Goal: Transaction & Acquisition: Purchase product/service

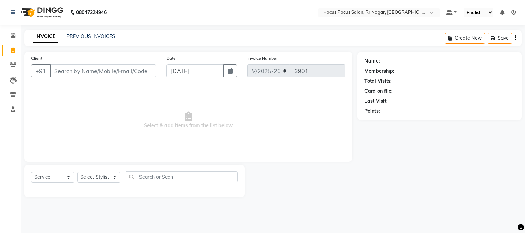
select select "5019"
select select "service"
click at [106, 70] on input "Client" at bounding box center [103, 70] width 106 height 13
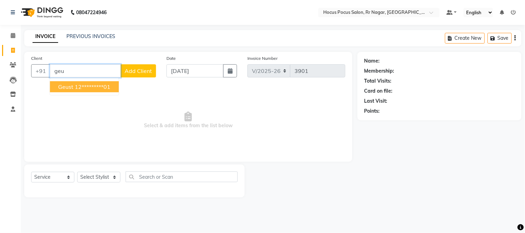
click at [99, 86] on ngb-highlight "12*********01" at bounding box center [93, 86] width 36 height 7
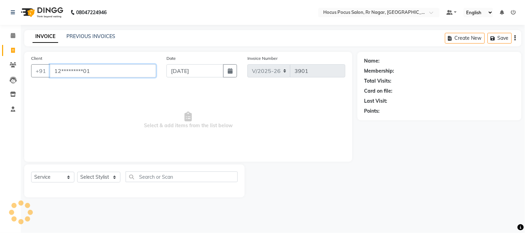
type input "12*********01"
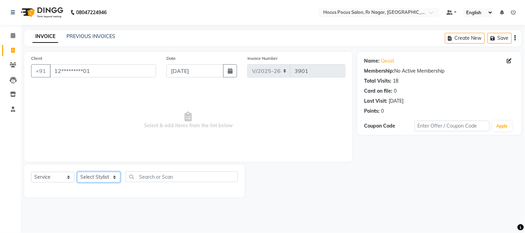
click at [100, 181] on select "Select Stylist [PERSON_NAME] hocus pocus Kushi Maya Neha [PERSON_NAME] [PERSON_…" at bounding box center [98, 177] width 43 height 11
select select "32995"
click at [77, 172] on select "Select Stylist [PERSON_NAME] hocus pocus Kushi Maya Neha [PERSON_NAME] [PERSON_…" at bounding box center [98, 177] width 43 height 11
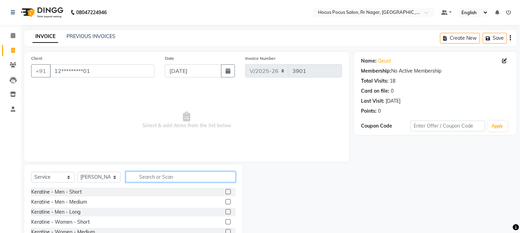
click at [171, 176] on input "text" at bounding box center [181, 177] width 110 height 11
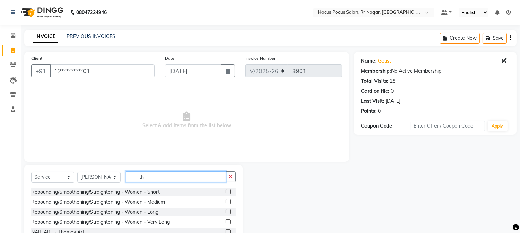
type input "t"
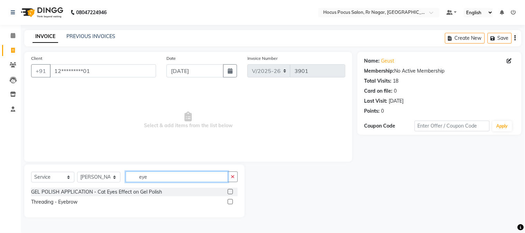
type input "eye"
click at [230, 201] on label at bounding box center [230, 201] width 5 height 5
click at [230, 201] on input "checkbox" at bounding box center [230, 202] width 4 height 4
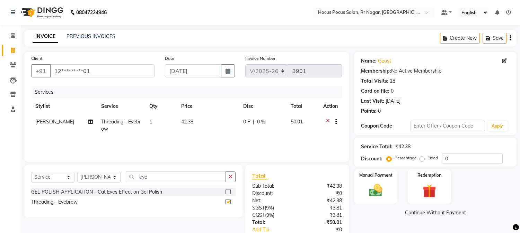
checkbox input "false"
click at [369, 176] on label "Manual Payment" at bounding box center [375, 175] width 35 height 7
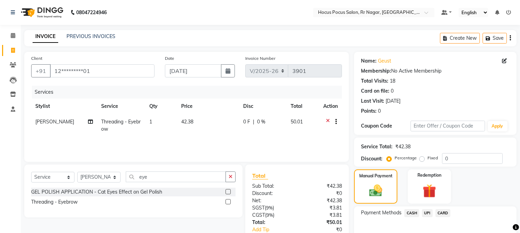
click at [426, 213] on span "UPI" at bounding box center [427, 213] width 11 height 8
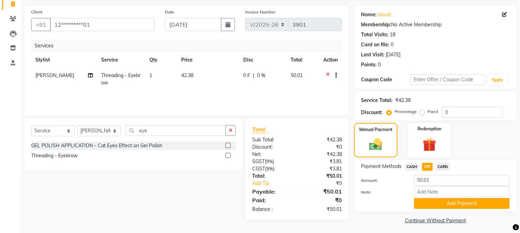
scroll to position [49, 0]
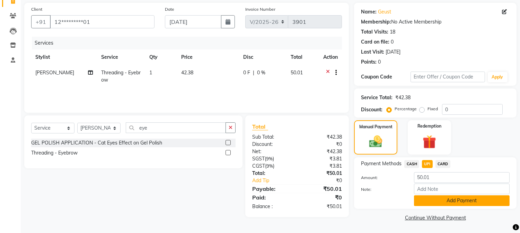
click at [463, 198] on button "Add Payment" at bounding box center [462, 201] width 96 height 11
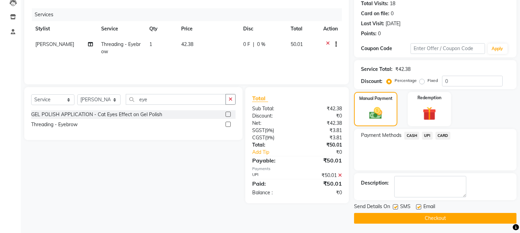
scroll to position [78, 0]
click at [395, 207] on label at bounding box center [394, 206] width 5 height 5
click at [395, 207] on input "checkbox" at bounding box center [394, 207] width 4 height 4
checkbox input "false"
click at [430, 217] on button "Checkout" at bounding box center [435, 218] width 162 height 11
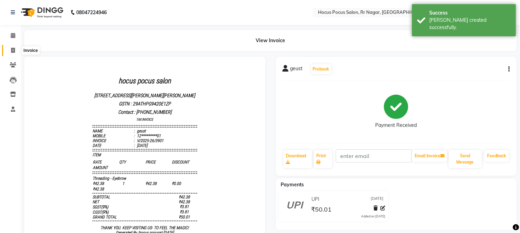
click at [12, 50] on icon at bounding box center [13, 50] width 4 height 5
select select "5019"
select select "service"
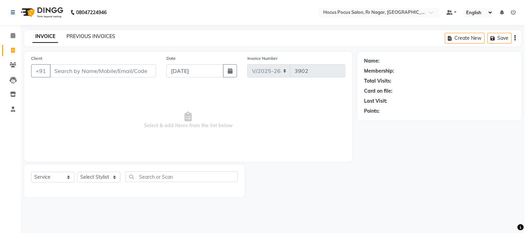
click at [80, 37] on link "PREVIOUS INVOICES" at bounding box center [90, 36] width 49 height 6
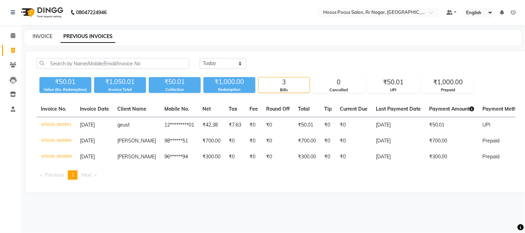
click at [43, 39] on link "INVOICE" at bounding box center [43, 36] width 20 height 6
select select "service"
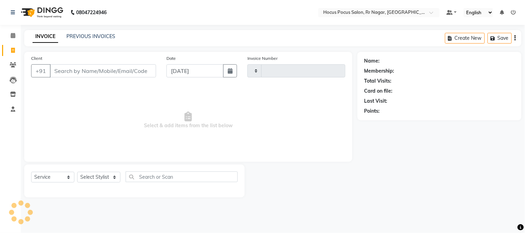
type input "3902"
select select "5019"
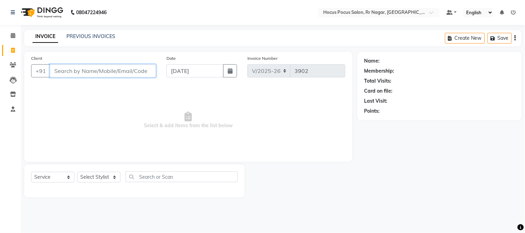
click at [123, 71] on input "Client" at bounding box center [103, 70] width 106 height 13
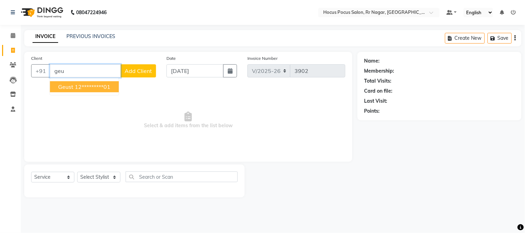
click at [106, 88] on ngb-highlight "12*********01" at bounding box center [93, 86] width 36 height 7
type input "12*********01"
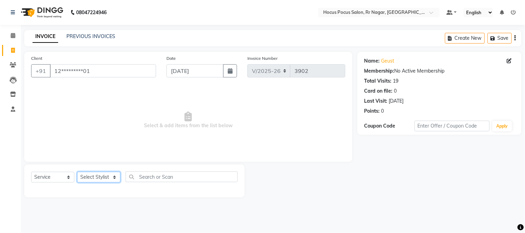
click at [106, 177] on select "Select Stylist [PERSON_NAME] hocus pocus Kushi Maya Neha [PERSON_NAME] [PERSON_…" at bounding box center [98, 177] width 43 height 11
select select "32993"
click at [77, 172] on select "Select Stylist [PERSON_NAME] hocus pocus Kushi Maya Neha [PERSON_NAME] [PERSON_…" at bounding box center [98, 177] width 43 height 11
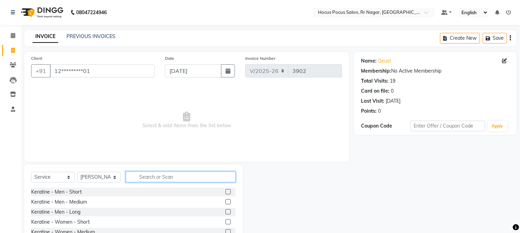
click at [178, 177] on input "text" at bounding box center [181, 177] width 110 height 11
type input "hai"
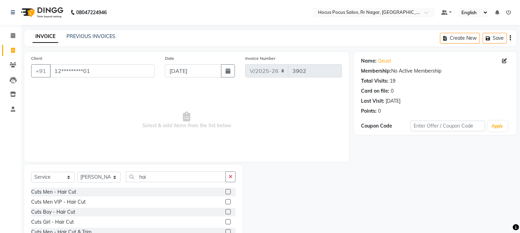
click at [225, 191] on label at bounding box center [227, 191] width 5 height 5
click at [225, 191] on input "checkbox" at bounding box center [227, 192] width 4 height 4
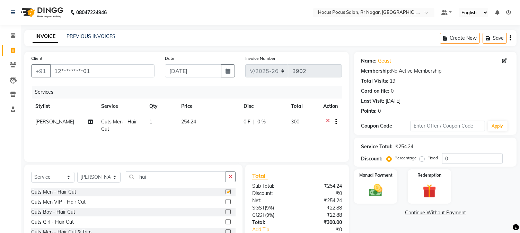
checkbox input "false"
click at [229, 177] on icon "button" at bounding box center [230, 176] width 4 height 5
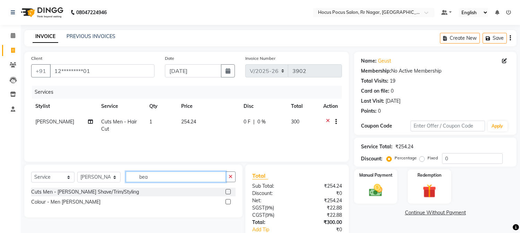
type input "bea"
click at [227, 192] on label at bounding box center [227, 191] width 5 height 5
click at [227, 192] on input "checkbox" at bounding box center [227, 192] width 4 height 4
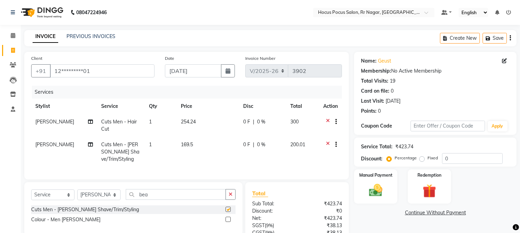
checkbox input "false"
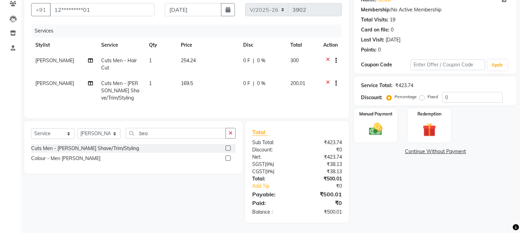
scroll to position [67, 0]
click at [326, 57] on icon at bounding box center [328, 61] width 4 height 9
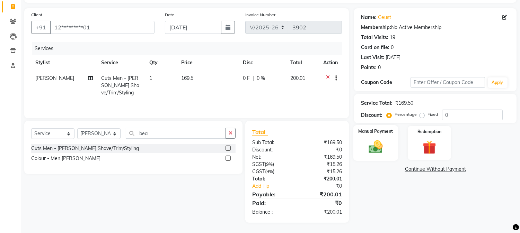
click at [369, 130] on label "Manual Payment" at bounding box center [375, 131] width 35 height 7
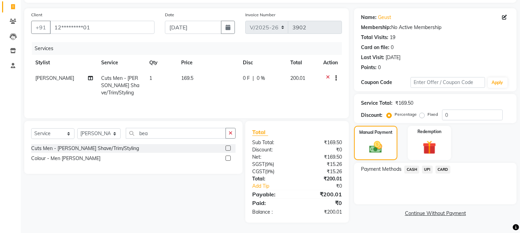
click at [427, 168] on span "UPI" at bounding box center [427, 170] width 11 height 8
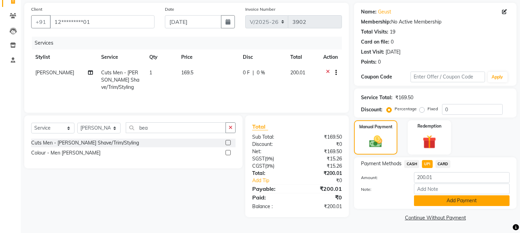
click at [461, 202] on button "Add Payment" at bounding box center [462, 201] width 96 height 11
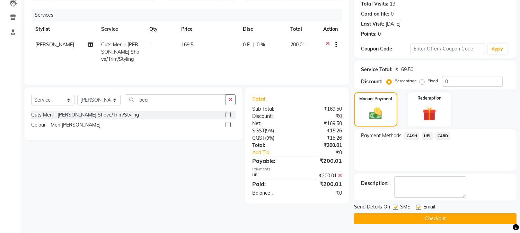
scroll to position [78, 0]
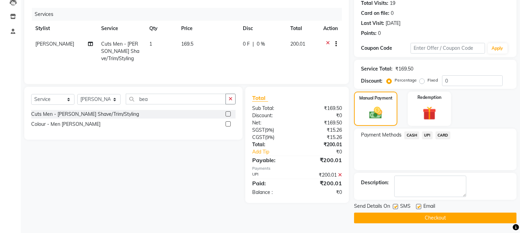
click at [395, 205] on label at bounding box center [394, 206] width 5 height 5
click at [395, 205] on input "checkbox" at bounding box center [394, 207] width 4 height 4
checkbox input "false"
click at [433, 217] on button "Checkout" at bounding box center [435, 218] width 162 height 11
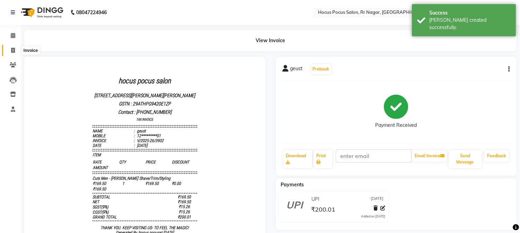
click at [15, 50] on icon at bounding box center [13, 50] width 4 height 5
select select "5019"
select select "service"
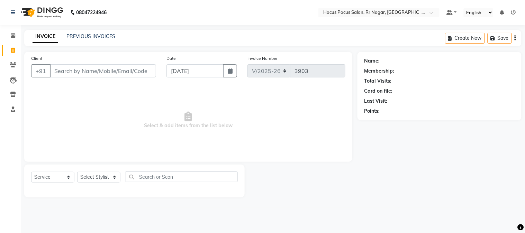
drag, startPoint x: 62, startPoint y: 138, endPoint x: 214, endPoint y: 223, distance: 173.7
click at [214, 223] on div "08047224946 Select Location × Hocus Pocus Salon, Rr Nagar, Rr Nagar Default Pan…" at bounding box center [262, 116] width 525 height 233
click at [140, 75] on input "Client" at bounding box center [103, 70] width 106 height 13
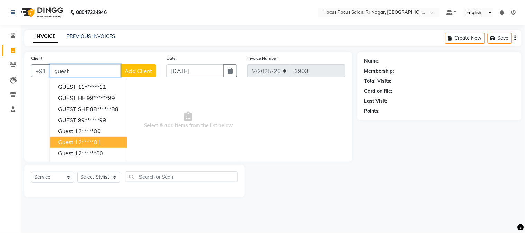
click at [101, 139] on ngb-highlight "12*****01" at bounding box center [88, 142] width 26 height 7
type input "12*****01"
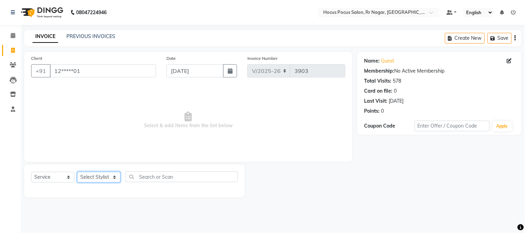
click at [101, 178] on select "Select Stylist [PERSON_NAME] hocus pocus Kushi Maya Neha [PERSON_NAME] [PERSON_…" at bounding box center [98, 177] width 43 height 11
select select "85060"
click at [77, 172] on select "Select Stylist [PERSON_NAME] hocus pocus Kushi Maya Neha [PERSON_NAME] [PERSON_…" at bounding box center [98, 177] width 43 height 11
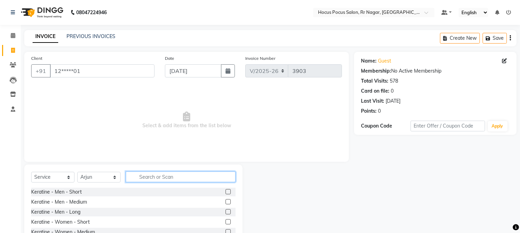
click at [169, 175] on input "text" at bounding box center [181, 177] width 110 height 11
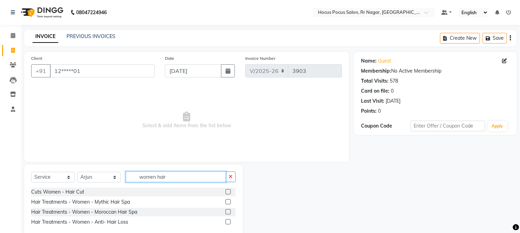
type input "women hair"
click at [227, 193] on label at bounding box center [227, 191] width 5 height 5
click at [227, 193] on input "checkbox" at bounding box center [227, 192] width 4 height 4
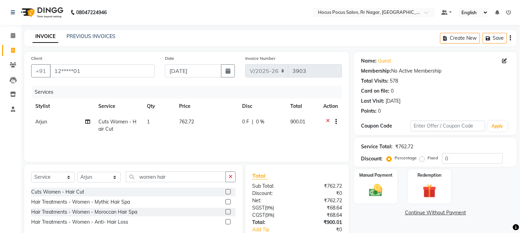
checkbox input "false"
click at [202, 123] on td "762.72" at bounding box center [206, 125] width 63 height 23
select select "85060"
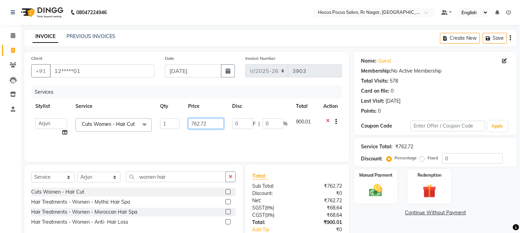
drag, startPoint x: 208, startPoint y: 118, endPoint x: 175, endPoint y: 124, distance: 32.9
click at [175, 124] on tr "[PERSON_NAME] hocus pocus Kushi Maya Neha [PERSON_NAME] [PERSON_NAME] [PERSON_N…" at bounding box center [186, 127] width 310 height 26
type input "508.48"
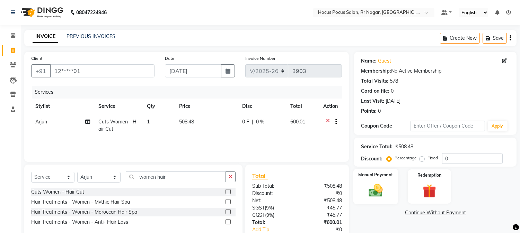
click at [379, 189] on img at bounding box center [375, 191] width 23 height 16
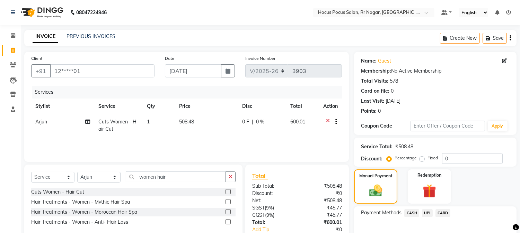
click at [445, 212] on span "CARD" at bounding box center [442, 213] width 15 height 8
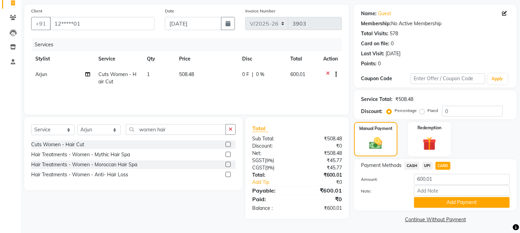
scroll to position [49, 0]
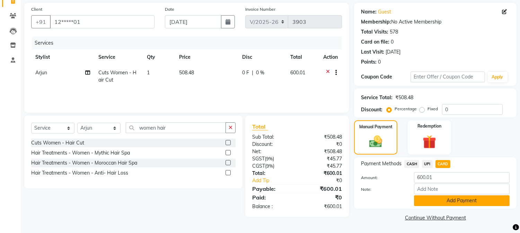
click at [442, 201] on button "Add Payment" at bounding box center [462, 201] width 96 height 11
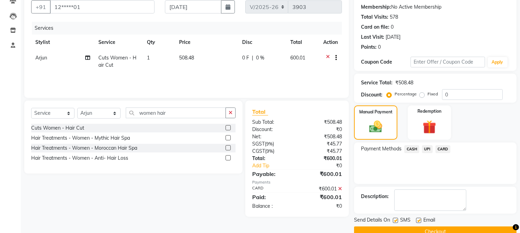
scroll to position [78, 0]
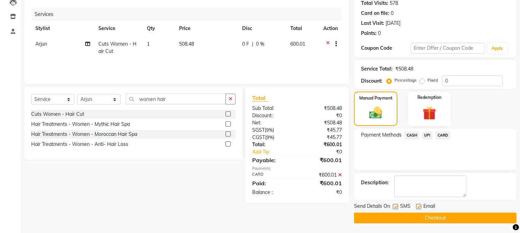
click at [444, 216] on button "Checkout" at bounding box center [435, 218] width 162 height 11
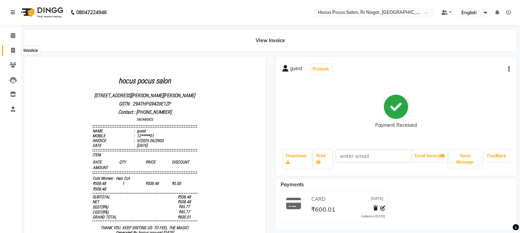
click at [16, 49] on span at bounding box center [13, 51] width 12 height 8
select select "service"
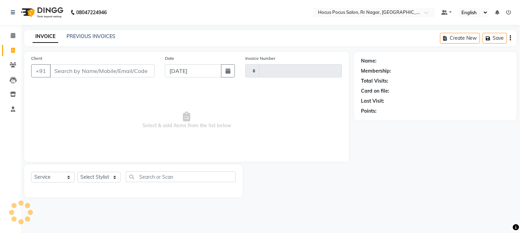
type input "3904"
select select "5019"
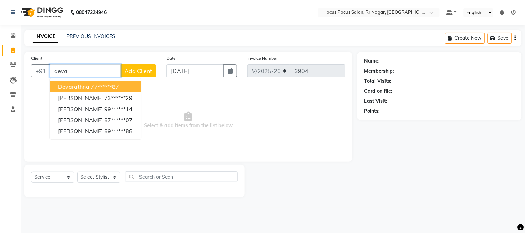
click at [116, 83] on ngb-highlight "77******87" at bounding box center [105, 86] width 28 height 7
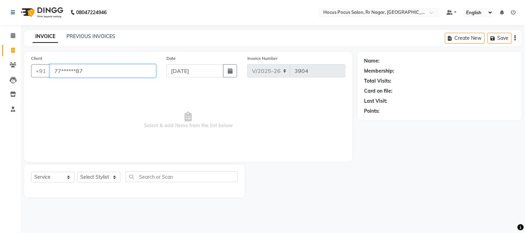
type input "77******87"
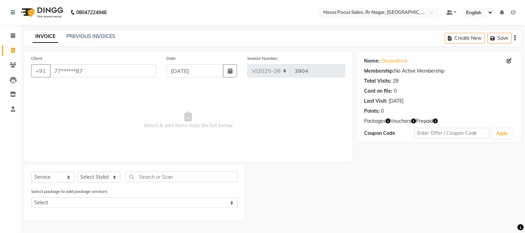
click at [414, 123] on icon "button" at bounding box center [414, 121] width 5 height 5
click at [438, 122] on icon "button" at bounding box center [435, 121] width 5 height 5
click at [448, 113] on div "Points: 0" at bounding box center [439, 111] width 150 height 7
click at [95, 172] on select "Select Stylist [PERSON_NAME] hocus pocus Kushi Maya Neha [PERSON_NAME] [PERSON_…" at bounding box center [98, 177] width 43 height 11
select select "32993"
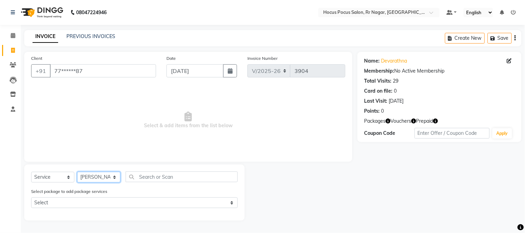
click at [77, 172] on select "Select Stylist [PERSON_NAME] hocus pocus Kushi Maya Neha [PERSON_NAME] [PERSON_…" at bounding box center [98, 177] width 43 height 11
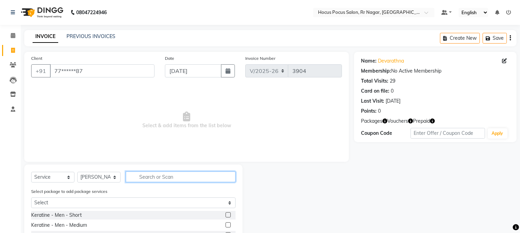
click at [156, 177] on input "text" at bounding box center [181, 177] width 110 height 11
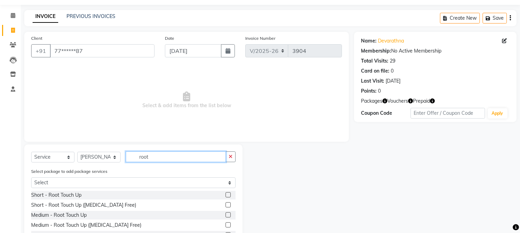
scroll to position [21, 0]
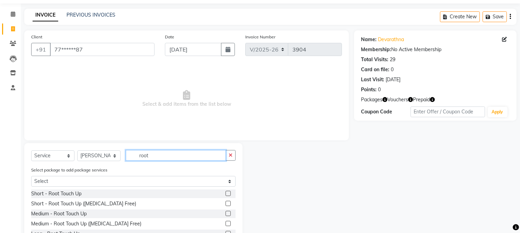
type input "root"
click at [228, 223] on label at bounding box center [227, 223] width 5 height 5
click at [228, 223] on input "checkbox" at bounding box center [227, 224] width 4 height 4
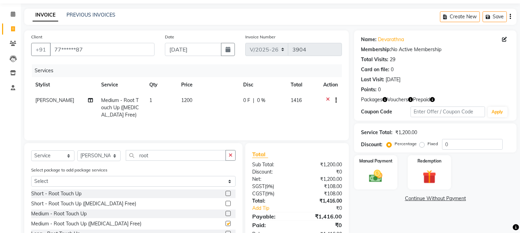
checkbox input "false"
click at [504, 181] on div "Manual Payment Redemption" at bounding box center [435, 172] width 173 height 34
click at [112, 16] on link "PREVIOUS INVOICES" at bounding box center [90, 15] width 49 height 6
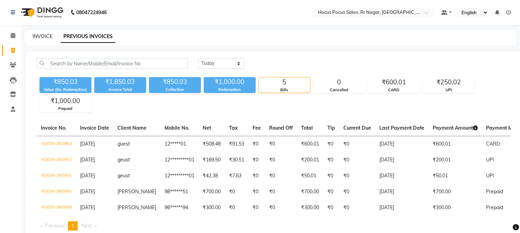
click at [42, 35] on link "INVOICE" at bounding box center [43, 36] width 20 height 6
select select "5019"
select select "service"
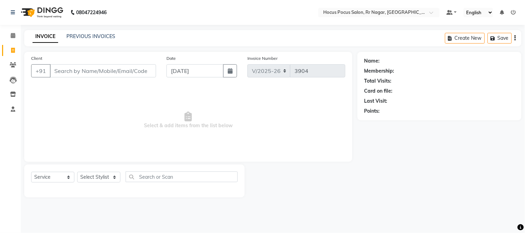
click at [107, 39] on div "PREVIOUS INVOICES" at bounding box center [90, 36] width 49 height 7
click at [83, 73] on input "Client" at bounding box center [103, 70] width 106 height 13
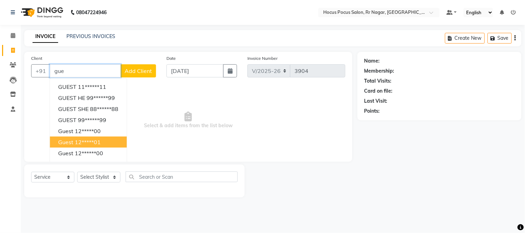
click at [70, 141] on span "guest" at bounding box center [65, 142] width 15 height 7
type input "12*****01"
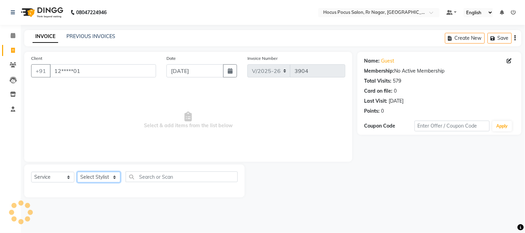
click at [83, 177] on select "Select Stylist [PERSON_NAME] hocus pocus Kushi Maya Neha [PERSON_NAME] [PERSON_…" at bounding box center [98, 177] width 43 height 11
select select "74946"
click at [77, 172] on select "Select Stylist [PERSON_NAME] hocus pocus Kushi Maya Neha [PERSON_NAME] [PERSON_…" at bounding box center [98, 177] width 43 height 11
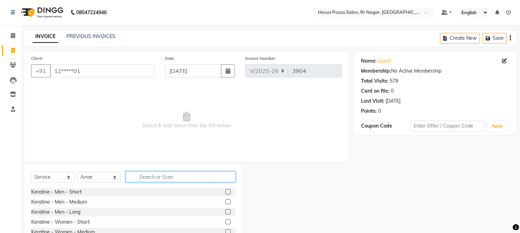
click at [150, 181] on input "text" at bounding box center [181, 177] width 110 height 11
type input "hai"
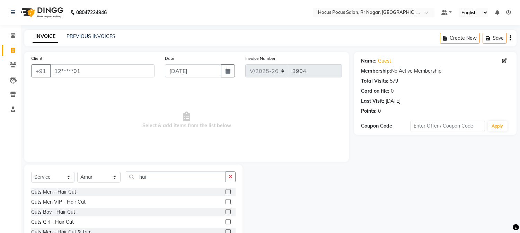
click at [225, 231] on label at bounding box center [227, 231] width 5 height 5
click at [225, 231] on input "checkbox" at bounding box center [227, 232] width 4 height 4
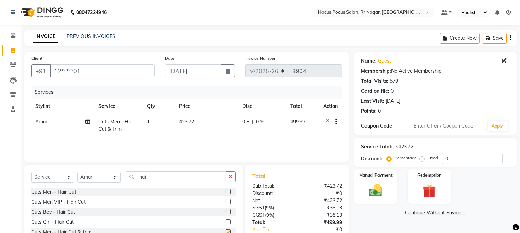
click at [225, 231] on label at bounding box center [227, 231] width 5 height 5
click at [225, 231] on input "checkbox" at bounding box center [227, 232] width 4 height 4
click at [225, 230] on label at bounding box center [227, 231] width 5 height 5
click at [225, 230] on input "checkbox" at bounding box center [227, 232] width 4 height 4
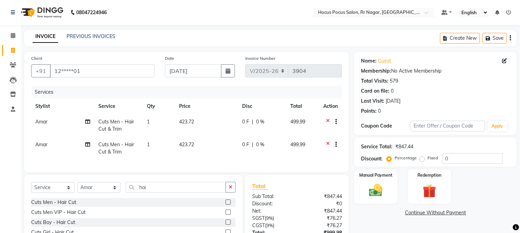
checkbox input "false"
click at [48, 146] on td "Amar" at bounding box center [62, 148] width 63 height 23
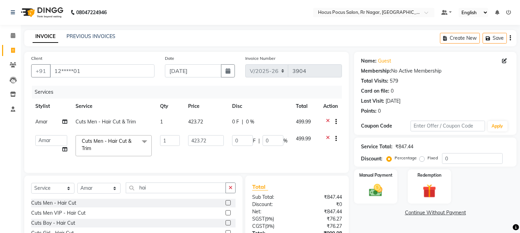
click at [48, 146] on td "[PERSON_NAME] hocus pocus Kushi Maya Neha [PERSON_NAME] [PERSON_NAME] [PERSON_N…" at bounding box center [51, 145] width 40 height 29
click at [47, 142] on select "[PERSON_NAME] hocus pocus Kushi Maya Neha [PERSON_NAME] [PERSON_NAME] [PERSON_N…" at bounding box center [51, 140] width 32 height 11
select select "85060"
click at [48, 141] on select "[PERSON_NAME] hocus pocus Kushi Maya Neha [PERSON_NAME] [PERSON_NAME] [PERSON_N…" at bounding box center [51, 140] width 32 height 11
click at [42, 141] on select "[PERSON_NAME] hocus pocus Kushi Maya Neha [PERSON_NAME] [PERSON_NAME] [PERSON_N…" at bounding box center [51, 140] width 32 height 11
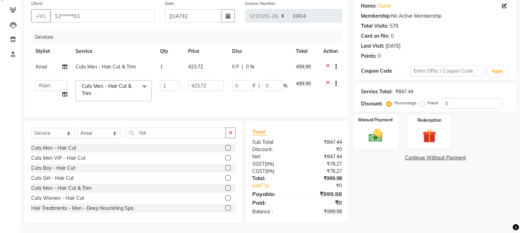
scroll to position [60, 0]
click at [379, 132] on img at bounding box center [375, 136] width 23 height 16
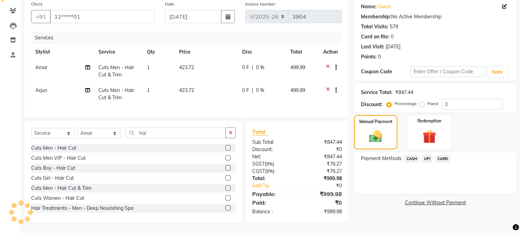
click at [428, 155] on span "UPI" at bounding box center [427, 159] width 11 height 8
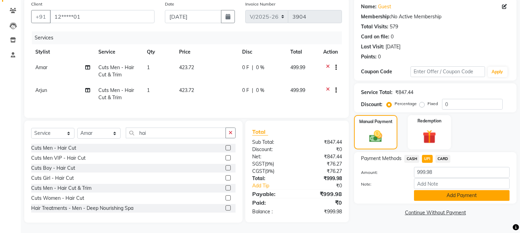
click at [437, 190] on button "Add Payment" at bounding box center [462, 195] width 96 height 11
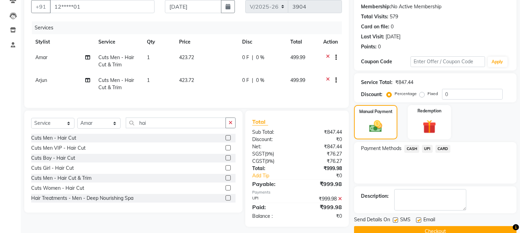
scroll to position [78, 0]
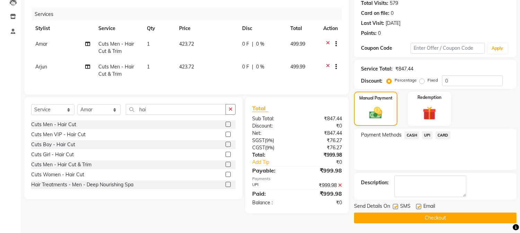
click at [396, 207] on label at bounding box center [394, 206] width 5 height 5
click at [396, 207] on input "checkbox" at bounding box center [394, 207] width 4 height 4
checkbox input "false"
drag, startPoint x: 366, startPoint y: 216, endPoint x: 349, endPoint y: 208, distance: 19.2
click at [364, 216] on button "Checkout" at bounding box center [435, 218] width 162 height 11
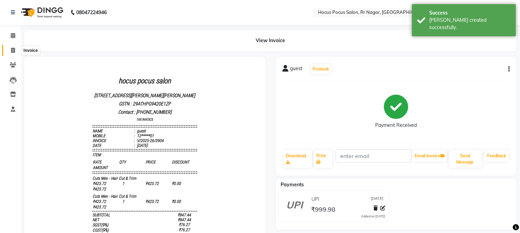
click at [11, 53] on span at bounding box center [13, 51] width 12 height 8
select select "service"
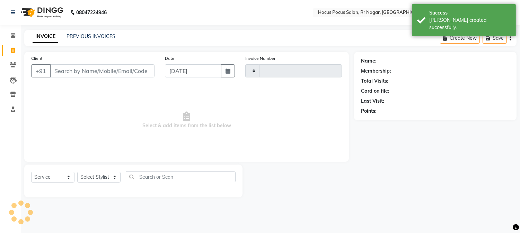
type input "3905"
select select "5019"
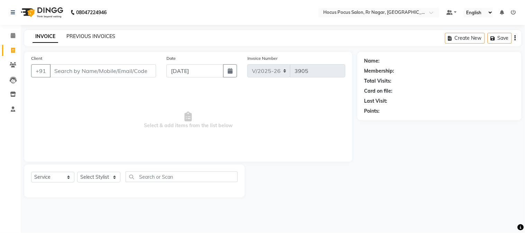
click at [90, 36] on link "PREVIOUS INVOICES" at bounding box center [90, 36] width 49 height 6
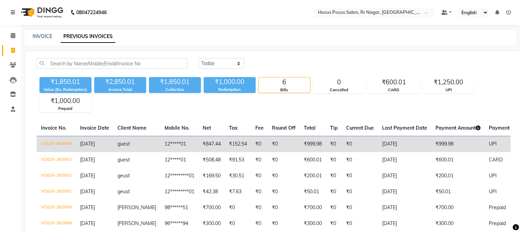
click at [453, 138] on td "₹999.98" at bounding box center [457, 144] width 53 height 16
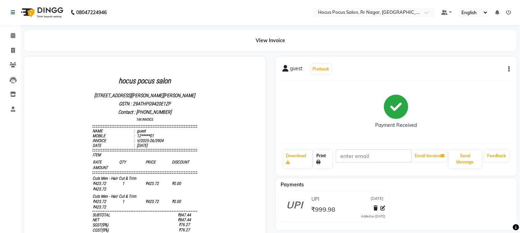
click at [329, 161] on link "Print" at bounding box center [322, 159] width 19 height 18
click at [12, 52] on icon at bounding box center [13, 50] width 4 height 5
select select "service"
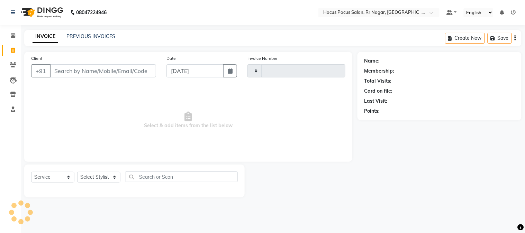
type input "3905"
select select "5019"
click at [59, 75] on input "Client" at bounding box center [103, 70] width 106 height 13
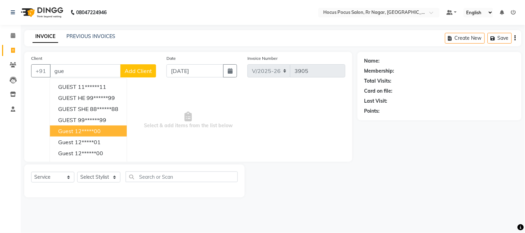
click at [76, 128] on button "guest 12*****00" at bounding box center [88, 131] width 77 height 11
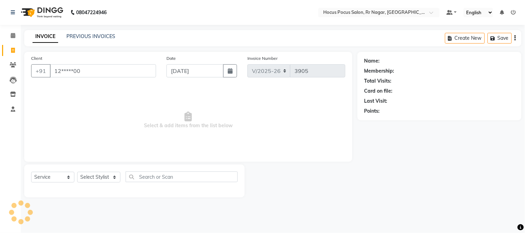
type input "12*****00"
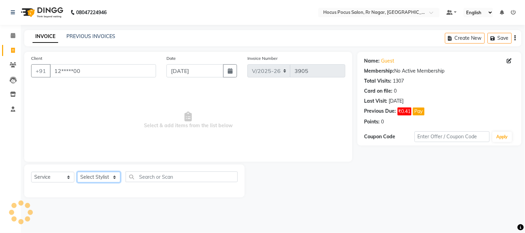
click at [84, 178] on select "Select Stylist [PERSON_NAME] hocus pocus Kushi Maya Neha [PERSON_NAME] [PERSON_…" at bounding box center [98, 177] width 43 height 11
select select "86623"
click at [77, 172] on select "Select Stylist [PERSON_NAME] hocus pocus Kushi Maya Neha [PERSON_NAME] [PERSON_…" at bounding box center [98, 177] width 43 height 11
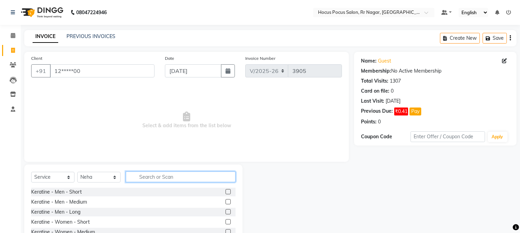
click at [149, 179] on input "text" at bounding box center [181, 177] width 110 height 11
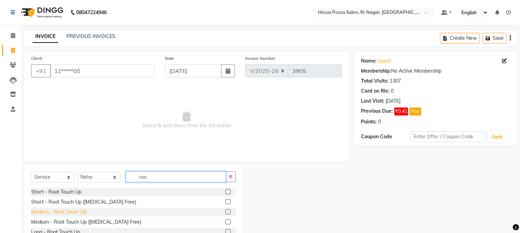
type input "roo"
click at [72, 215] on div "Medium - Root Touch Up" at bounding box center [58, 212] width 55 height 7
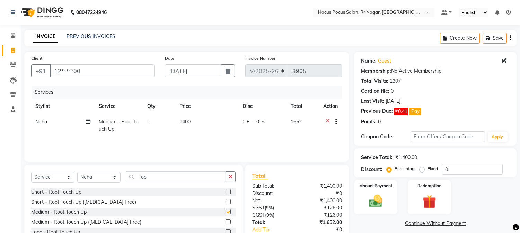
checkbox input "false"
click at [211, 123] on td "1400" at bounding box center [206, 125] width 63 height 23
select select "86623"
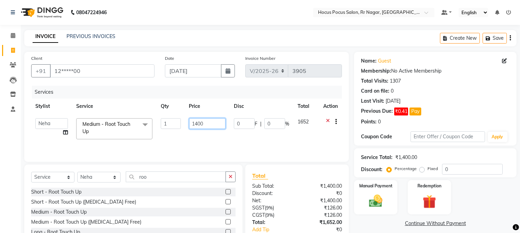
click at [210, 124] on input "1400" at bounding box center [207, 123] width 36 height 11
type input "1"
type input "2300"
click at [202, 139] on div "Services Stylist Service Qty Price Disc Total Action Amar Arjun Eliza hocus poc…" at bounding box center [186, 120] width 310 height 69
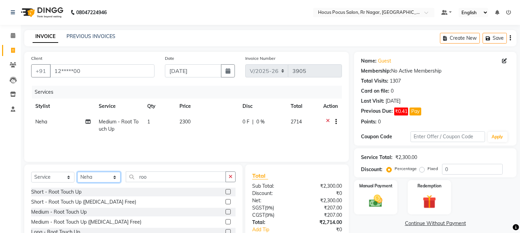
click at [101, 178] on select "Select Stylist [PERSON_NAME] hocus pocus Kushi Maya Neha [PERSON_NAME] [PERSON_…" at bounding box center [98, 177] width 43 height 11
select select "32988"
click at [77, 172] on select "Select Stylist [PERSON_NAME] hocus pocus Kushi Maya Neha [PERSON_NAME] [PERSON_…" at bounding box center [98, 177] width 43 height 11
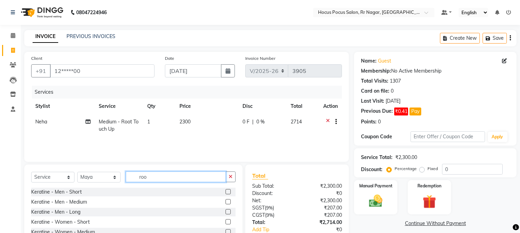
click at [157, 177] on input "roo" at bounding box center [176, 177] width 100 height 11
type input "r"
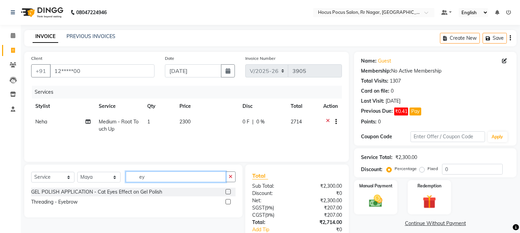
type input "ey"
click at [229, 201] on label at bounding box center [227, 201] width 5 height 5
click at [229, 201] on input "checkbox" at bounding box center [227, 202] width 4 height 4
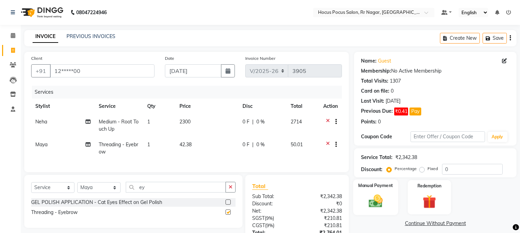
checkbox input "false"
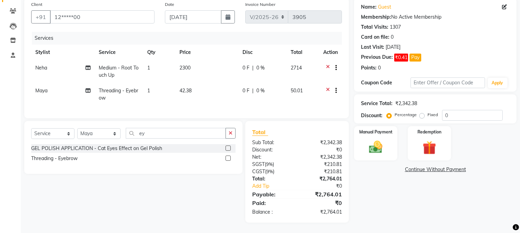
click at [217, 71] on td "2300" at bounding box center [206, 71] width 63 height 23
select select "86623"
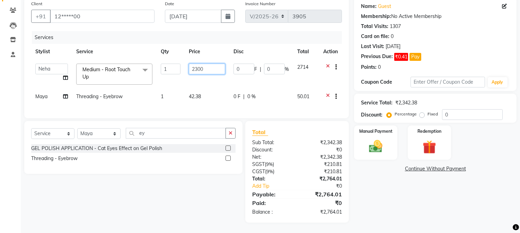
click at [218, 69] on input "2300" at bounding box center [207, 69] width 36 height 11
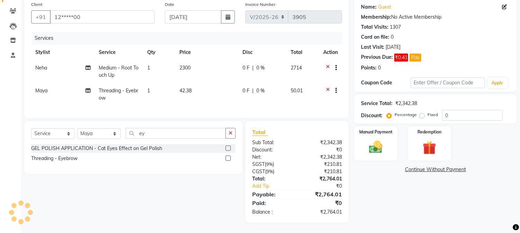
click at [223, 91] on td "42.38" at bounding box center [206, 94] width 63 height 23
select select "32988"
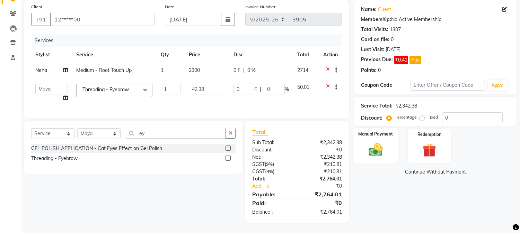
click at [367, 144] on img at bounding box center [375, 150] width 23 height 16
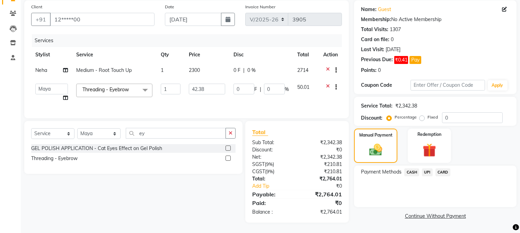
click at [424, 169] on span "UPI" at bounding box center [427, 173] width 11 height 8
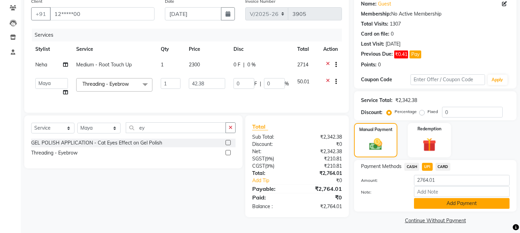
click at [427, 206] on button "Add Payment" at bounding box center [462, 203] width 96 height 11
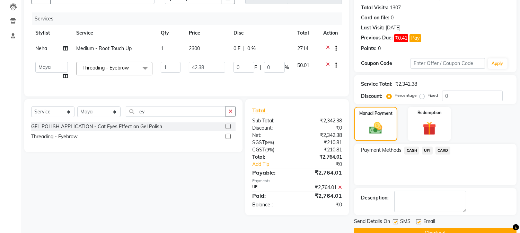
scroll to position [89, 0]
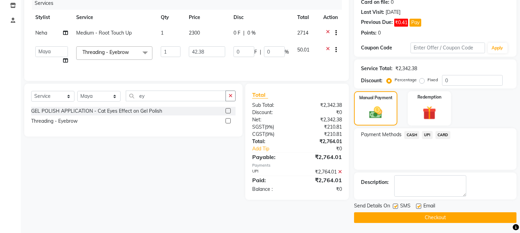
click at [394, 206] on label at bounding box center [394, 206] width 5 height 5
click at [394, 206] on input "checkbox" at bounding box center [394, 207] width 4 height 4
checkbox input "false"
click at [395, 216] on button "Checkout" at bounding box center [435, 218] width 162 height 11
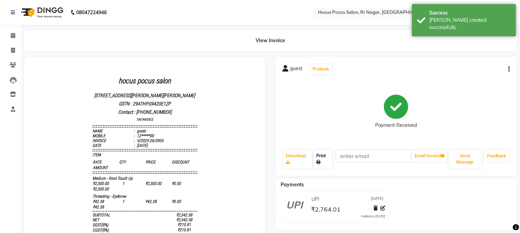
click at [319, 167] on link "Print" at bounding box center [322, 159] width 19 height 18
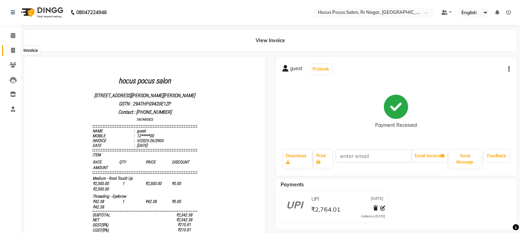
click at [12, 48] on icon at bounding box center [13, 50] width 4 height 5
select select "5019"
select select "service"
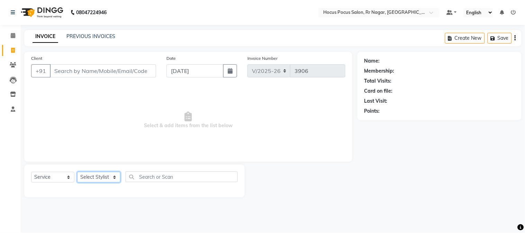
click at [101, 176] on select "Select Stylist [PERSON_NAME] hocus pocus Kushi Maya Neha [PERSON_NAME] [PERSON_…" at bounding box center [98, 177] width 43 height 11
select select "32988"
click at [77, 172] on select "Select Stylist [PERSON_NAME] hocus pocus Kushi Maya Neha [PERSON_NAME] [PERSON_…" at bounding box center [98, 177] width 43 height 11
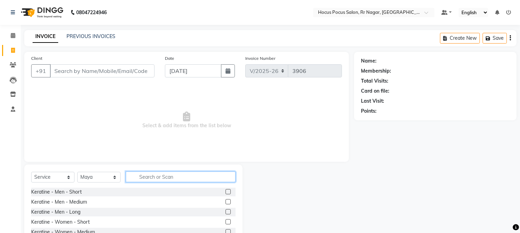
click at [166, 177] on input "text" at bounding box center [181, 177] width 110 height 11
type input "waxing"
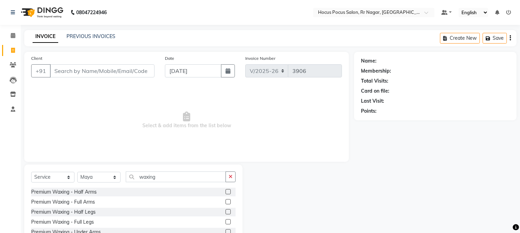
click at [225, 192] on label at bounding box center [227, 191] width 5 height 5
click at [225, 192] on input "checkbox" at bounding box center [227, 192] width 4 height 4
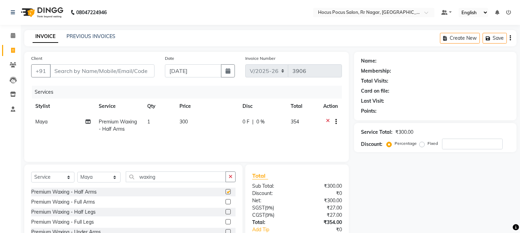
checkbox input "false"
click at [92, 36] on link "PREVIOUS INVOICES" at bounding box center [90, 36] width 49 height 6
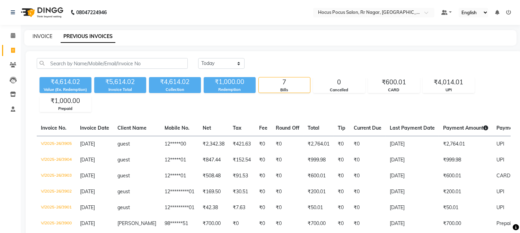
click at [49, 37] on link "INVOICE" at bounding box center [43, 36] width 20 height 6
select select "5019"
select select "service"
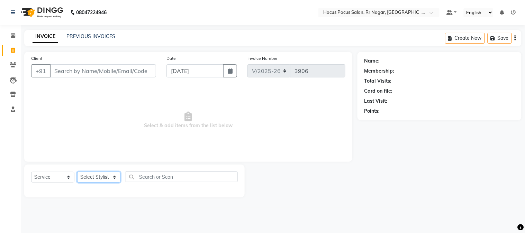
click at [113, 179] on select "Select Stylist [PERSON_NAME] hocus pocus Kushi Maya Neha [PERSON_NAME] [PERSON_…" at bounding box center [98, 177] width 43 height 11
select select "32988"
click at [77, 172] on select "Select Stylist [PERSON_NAME] hocus pocus Kushi Maya Neha [PERSON_NAME] [PERSON_…" at bounding box center [98, 177] width 43 height 11
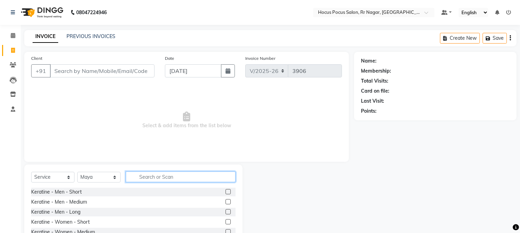
click at [155, 178] on input "text" at bounding box center [181, 177] width 110 height 11
type input "waxing"
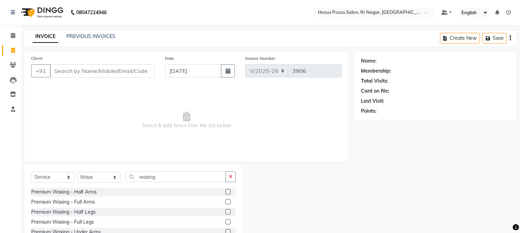
click at [225, 191] on label at bounding box center [227, 191] width 5 height 5
click at [225, 191] on input "checkbox" at bounding box center [227, 192] width 4 height 4
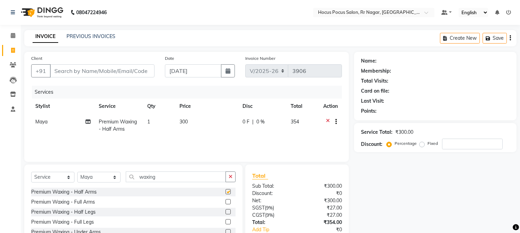
checkbox input "false"
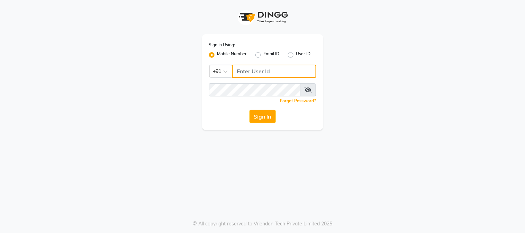
click at [281, 67] on input "Username" at bounding box center [274, 71] width 84 height 13
type input "9513435435"
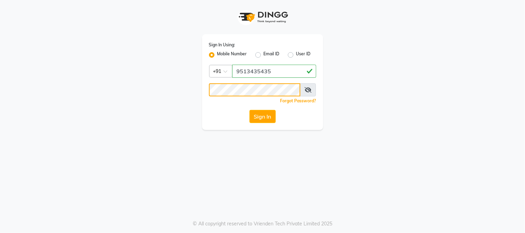
click at [250, 110] on button "Sign In" at bounding box center [263, 116] width 26 height 13
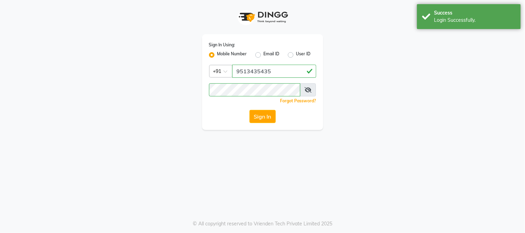
select select "service"
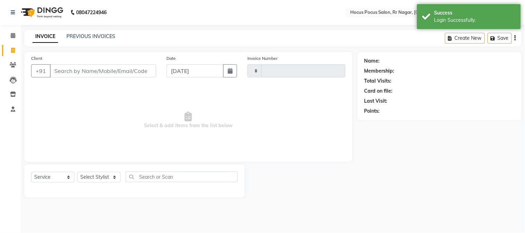
type input "3906"
select select "en"
select select "5019"
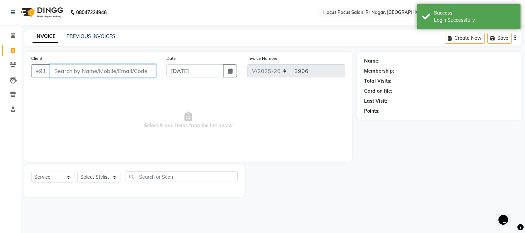
click at [126, 71] on input "Client" at bounding box center [103, 70] width 106 height 13
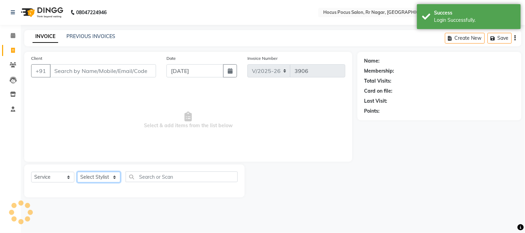
click at [113, 175] on select "Select Stylist [PERSON_NAME] hocus pocus Kushi Maya Neha [PERSON_NAME] [PERSON_…" at bounding box center [98, 177] width 43 height 11
select select "32987"
click at [77, 172] on select "Select Stylist [PERSON_NAME] hocus pocus Kushi Maya Neha [PERSON_NAME] [PERSON_…" at bounding box center [98, 177] width 43 height 11
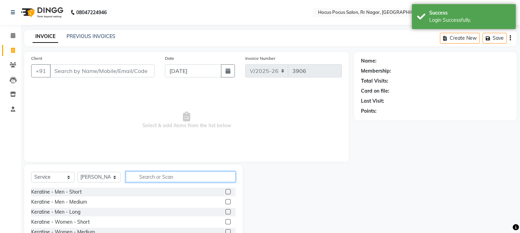
click at [150, 175] on input "text" at bounding box center [181, 177] width 110 height 11
type input "wa"
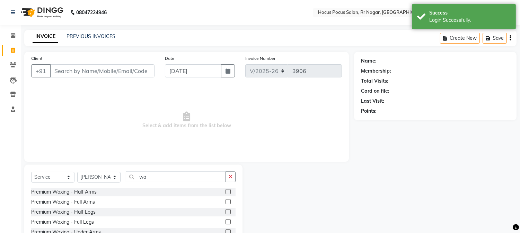
click at [225, 192] on label at bounding box center [227, 191] width 5 height 5
click at [225, 192] on input "checkbox" at bounding box center [227, 192] width 4 height 4
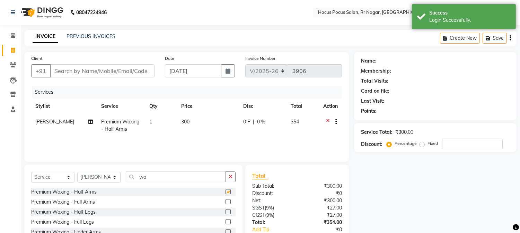
checkbox input "false"
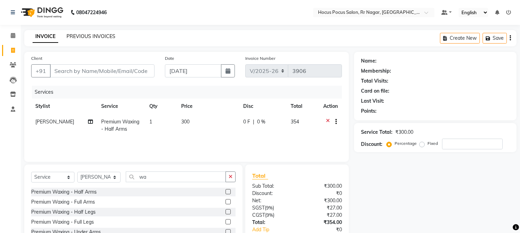
click at [108, 35] on link "PREVIOUS INVOICES" at bounding box center [90, 36] width 49 height 6
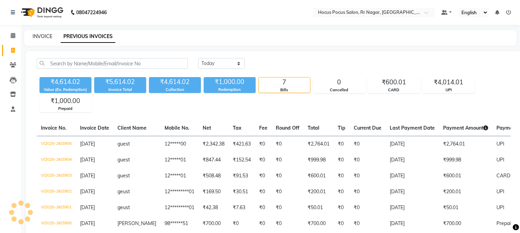
click at [46, 35] on link "INVOICE" at bounding box center [43, 36] width 20 height 6
select select "5019"
select select "service"
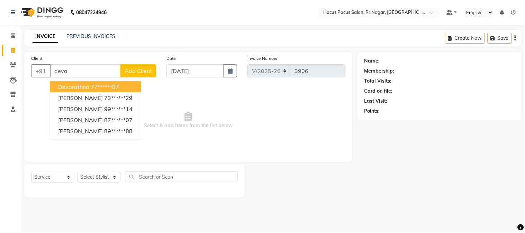
click at [119, 84] on ngb-highlight "77******87" at bounding box center [105, 86] width 28 height 7
type input "77******87"
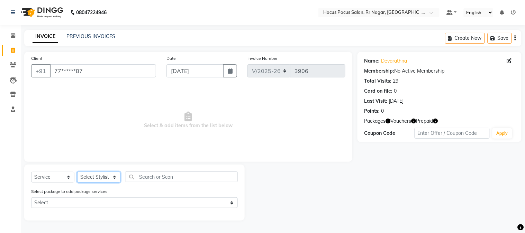
click at [107, 178] on select "Select Stylist [PERSON_NAME] hocus pocus Kushi Maya Neha [PERSON_NAME] [PERSON_…" at bounding box center [98, 177] width 43 height 11
select select "32993"
click at [77, 172] on select "Select Stylist [PERSON_NAME] hocus pocus Kushi Maya Neha [PERSON_NAME] [PERSON_…" at bounding box center [98, 177] width 43 height 11
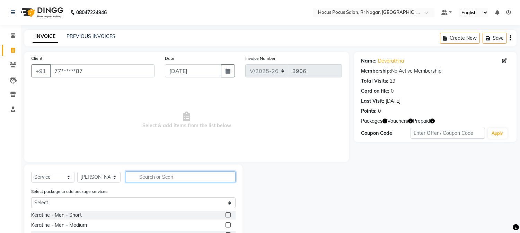
click at [171, 180] on input "text" at bounding box center [181, 177] width 110 height 11
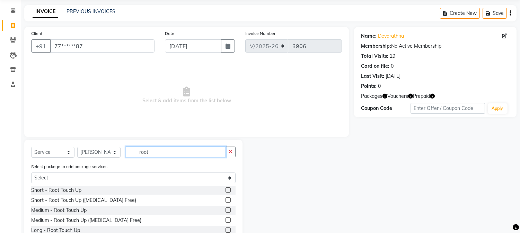
type input "root"
click at [227, 199] on label at bounding box center [227, 200] width 5 height 5
click at [227, 199] on input "checkbox" at bounding box center [227, 200] width 4 height 4
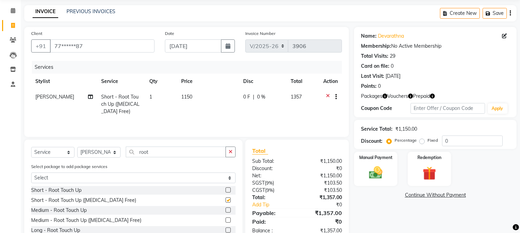
checkbox input "false"
click at [185, 98] on span "1150" at bounding box center [186, 97] width 11 height 6
select select "32993"
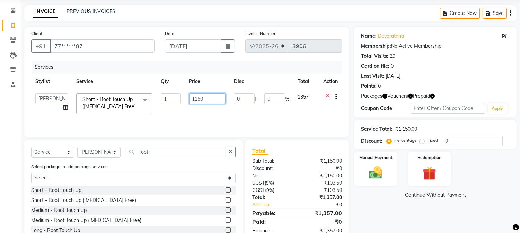
drag, startPoint x: 201, startPoint y: 100, endPoint x: 179, endPoint y: 100, distance: 22.2
click at [179, 100] on tr "[PERSON_NAME] hocus pocus Kushi Maya Neha [PERSON_NAME] [PERSON_NAME] [PERSON_N…" at bounding box center [186, 103] width 310 height 29
type input "900"
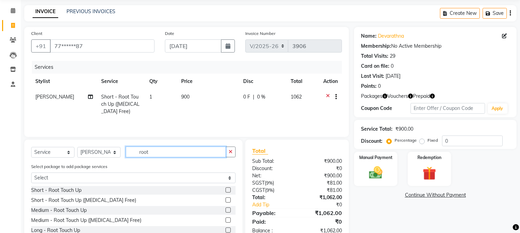
click at [177, 154] on input "root" at bounding box center [176, 152] width 100 height 11
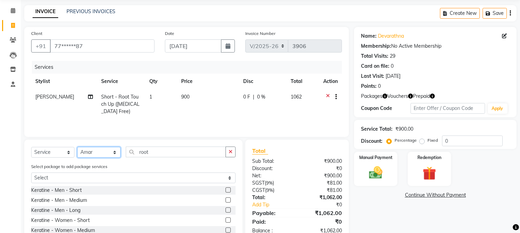
select select "85060"
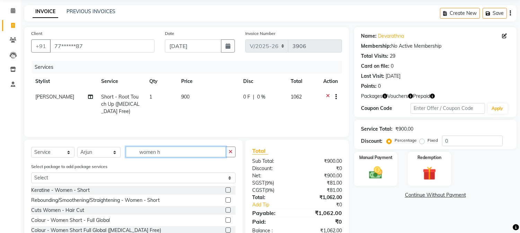
type input "women h"
click at [225, 212] on label at bounding box center [227, 210] width 5 height 5
click at [225, 212] on input "checkbox" at bounding box center [227, 210] width 4 height 4
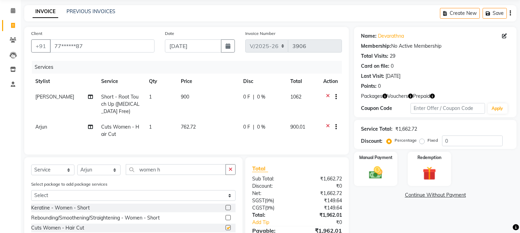
checkbox input "false"
click at [203, 128] on td "762.72" at bounding box center [208, 130] width 62 height 23
select select "85060"
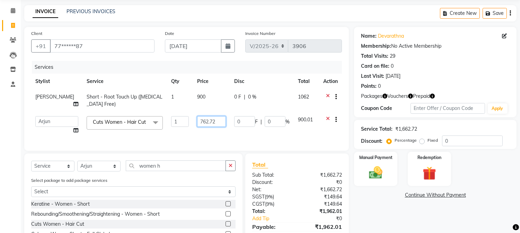
drag, startPoint x: 211, startPoint y: 123, endPoint x: 177, endPoint y: 121, distance: 34.6
click at [177, 121] on tr "[PERSON_NAME] hocus pocus Kushi Maya Neha [PERSON_NAME] [PERSON_NAME] [PERSON_N…" at bounding box center [186, 125] width 310 height 26
type input "900"
click at [429, 178] on img at bounding box center [428, 173] width 23 height 17
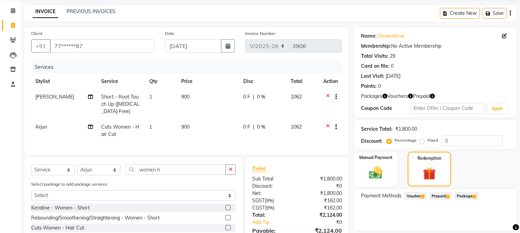
click at [417, 197] on span "Voucher 1" at bounding box center [415, 196] width 22 height 8
click at [494, 223] on button "Add" at bounding box center [492, 224] width 25 height 12
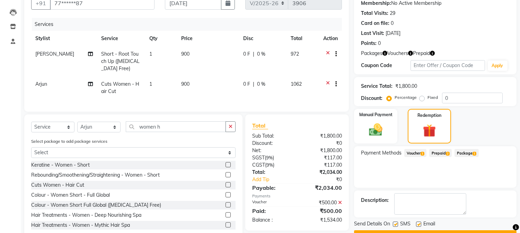
scroll to position [76, 0]
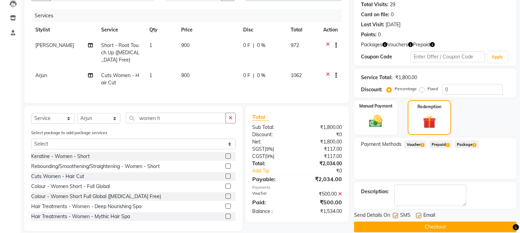
click at [444, 143] on span "Prepaid 2" at bounding box center [440, 145] width 22 height 8
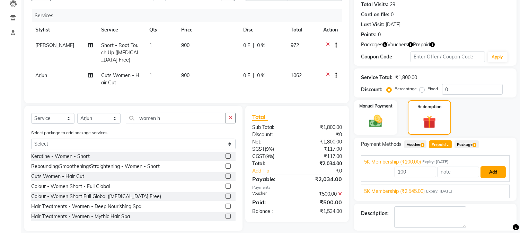
click at [490, 174] on button "Add" at bounding box center [492, 172] width 25 height 12
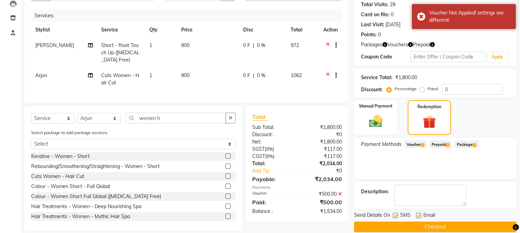
click at [444, 145] on span "Prepaid 2" at bounding box center [440, 145] width 22 height 8
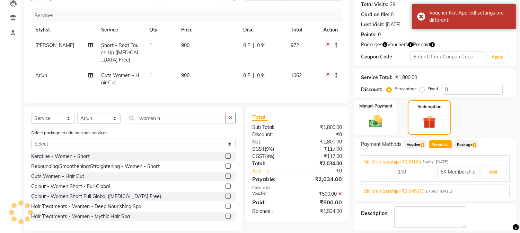
click at [407, 195] on span "5K Membership (₹2,545.00)" at bounding box center [394, 191] width 61 height 7
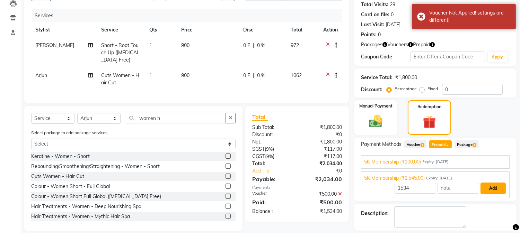
click at [494, 187] on button "Add" at bounding box center [492, 189] width 25 height 12
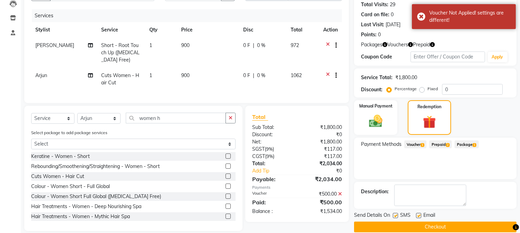
click at [340, 197] on icon at bounding box center [340, 194] width 4 height 5
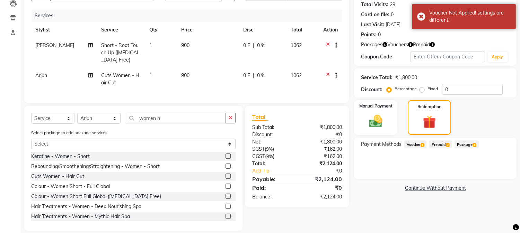
click at [445, 145] on span "Prepaid 2" at bounding box center [440, 145] width 22 height 8
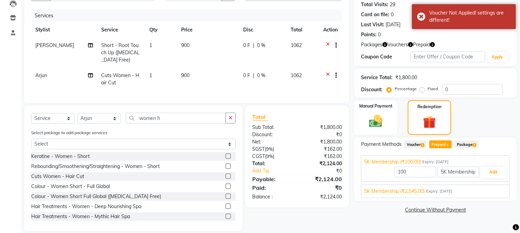
click at [420, 190] on span "5K Membership (₹2,545.00)" at bounding box center [394, 191] width 61 height 7
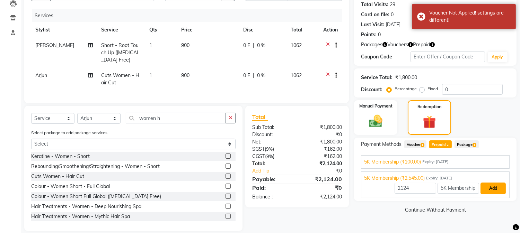
click at [496, 188] on button "Add" at bounding box center [492, 189] width 25 height 12
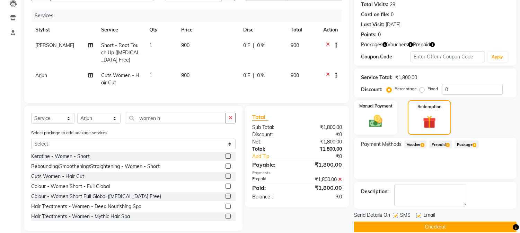
click at [395, 215] on label at bounding box center [394, 215] width 5 height 5
click at [395, 215] on input "checkbox" at bounding box center [394, 216] width 4 height 4
checkbox input "false"
click at [407, 225] on button "Checkout" at bounding box center [435, 227] width 162 height 11
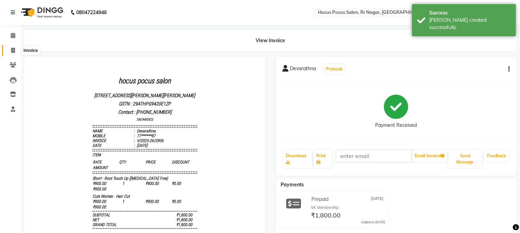
click at [14, 48] on icon at bounding box center [13, 50] width 4 height 5
select select "service"
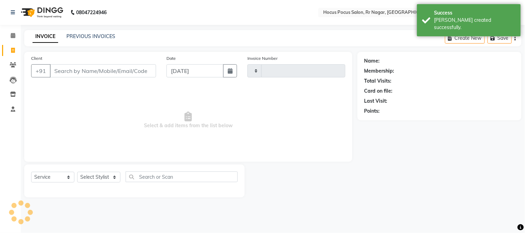
type input "3907"
select select "5019"
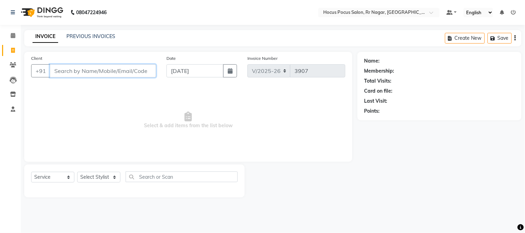
click at [81, 72] on input "Client" at bounding box center [103, 70] width 106 height 13
paste input "9972452888"
type input "9972452888"
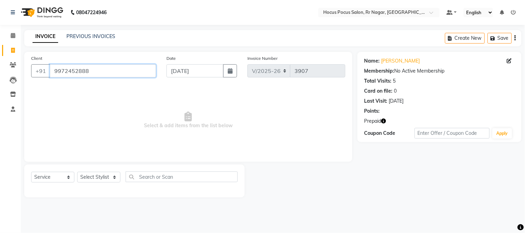
click at [99, 70] on input "9972452888" at bounding box center [103, 70] width 106 height 13
click at [385, 123] on icon "button" at bounding box center [383, 121] width 5 height 5
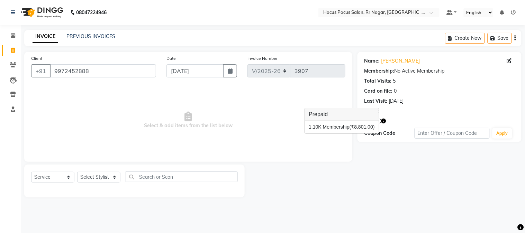
click at [406, 120] on div "Prepaid" at bounding box center [439, 121] width 150 height 7
click at [98, 177] on select "Select Stylist [PERSON_NAME] hocus pocus Kushi Maya Neha [PERSON_NAME] [PERSON_…" at bounding box center [98, 177] width 43 height 11
select select "74946"
click at [77, 172] on select "Select Stylist [PERSON_NAME] hocus pocus Kushi Maya Neha [PERSON_NAME] [PERSON_…" at bounding box center [98, 177] width 43 height 11
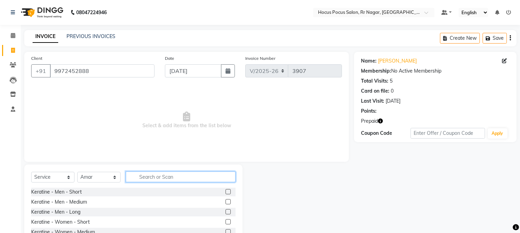
click at [156, 172] on input "text" at bounding box center [181, 177] width 110 height 11
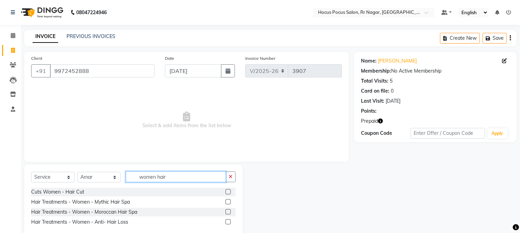
type input "women hair"
click at [229, 193] on label at bounding box center [227, 191] width 5 height 5
click at [229, 193] on input "checkbox" at bounding box center [227, 192] width 4 height 4
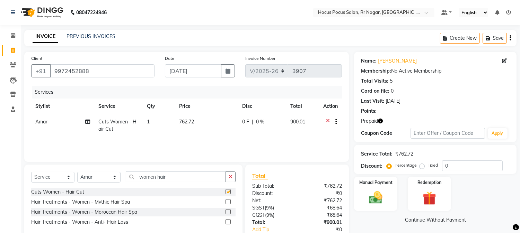
checkbox input "false"
click at [195, 119] on td "762.72" at bounding box center [206, 125] width 63 height 23
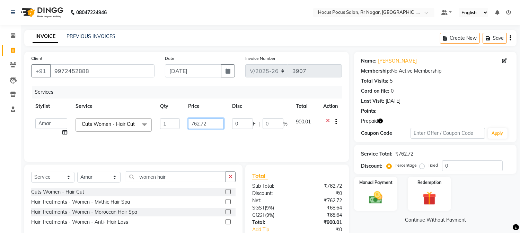
drag, startPoint x: 195, startPoint y: 119, endPoint x: 151, endPoint y: 121, distance: 44.0
click at [151, 121] on tr "[PERSON_NAME] hocus pocus Kushi Maya Neha [PERSON_NAME] [PERSON_NAME] [PERSON_N…" at bounding box center [186, 127] width 310 height 26
type input "900"
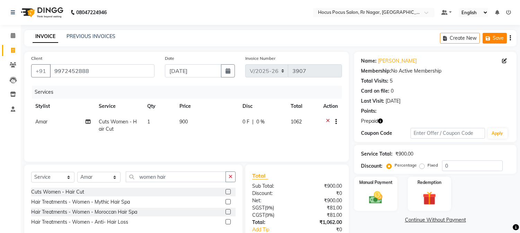
click at [491, 40] on button "Save" at bounding box center [494, 38] width 24 height 11
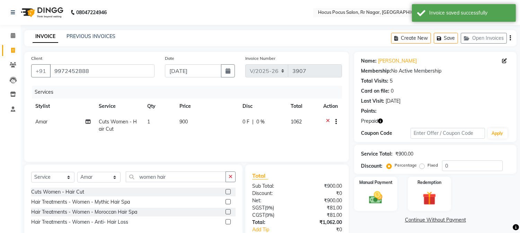
click at [498, 59] on div "Name: [PERSON_NAME]" at bounding box center [435, 60] width 148 height 7
click at [506, 61] on icon at bounding box center [504, 60] width 5 height 5
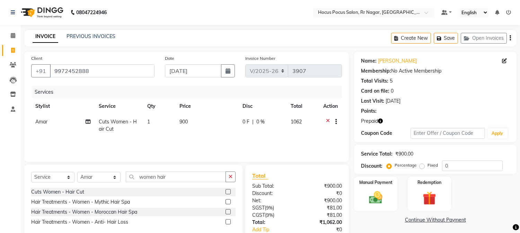
click at [504, 61] on icon at bounding box center [504, 60] width 5 height 5
click at [503, 61] on icon at bounding box center [504, 60] width 5 height 5
click at [504, 57] on span at bounding box center [506, 60] width 8 height 7
click at [382, 121] on icon "button" at bounding box center [380, 121] width 5 height 5
click at [443, 118] on div "Prepaid" at bounding box center [435, 121] width 148 height 7
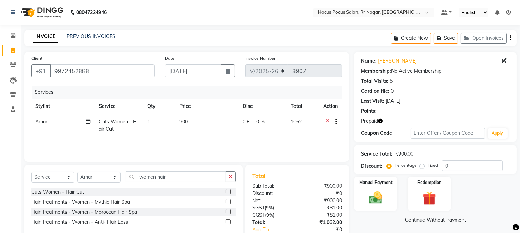
click at [460, 98] on div "Last Visit: [DATE]" at bounding box center [435, 101] width 148 height 7
click at [322, 54] on div "Client [PHONE_NUMBER] Date [DATE] Invoice Number V/2025 V/[PHONE_NUMBER] Servic…" at bounding box center [186, 107] width 324 height 110
click at [291, 47] on main "INVOICE PREVIOUS INVOICES Create New Save Open Invoices Client [PHONE_NUMBER] D…" at bounding box center [270, 153] width 499 height 247
click at [94, 34] on link "PREVIOUS INVOICES" at bounding box center [90, 36] width 49 height 6
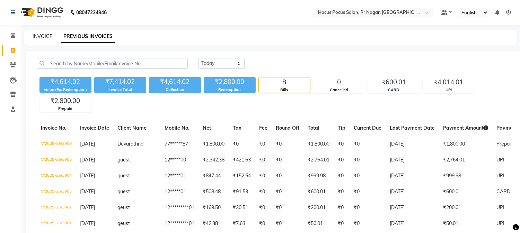
click at [47, 38] on link "INVOICE" at bounding box center [43, 36] width 20 height 6
select select "service"
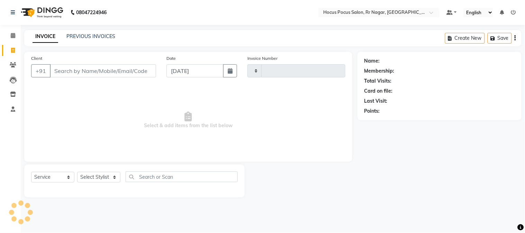
type input "3907"
select select "5019"
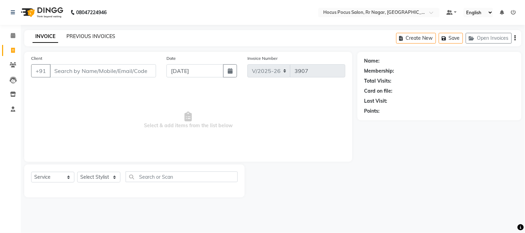
click at [102, 36] on link "PREVIOUS INVOICES" at bounding box center [90, 36] width 49 height 6
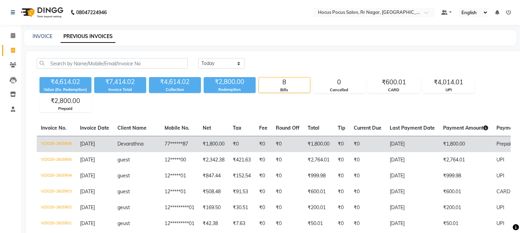
click at [198, 145] on td "₹1,800.00" at bounding box center [213, 144] width 30 height 16
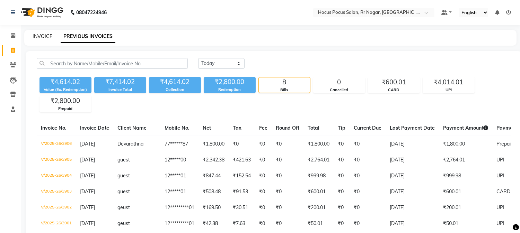
click at [46, 36] on link "INVOICE" at bounding box center [43, 36] width 20 height 6
select select "service"
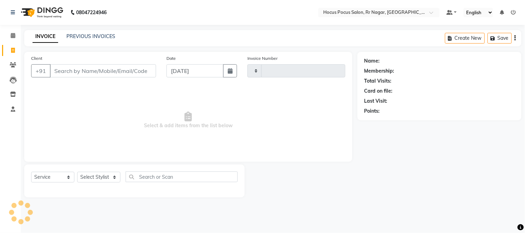
type input "3907"
select select "5019"
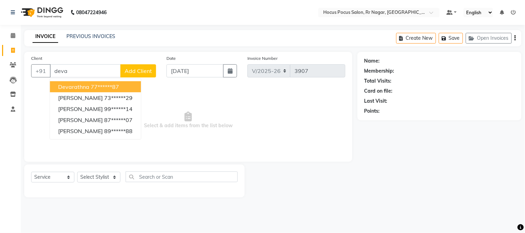
click at [85, 84] on span "Devarathna" at bounding box center [73, 86] width 31 height 7
type input "77******87"
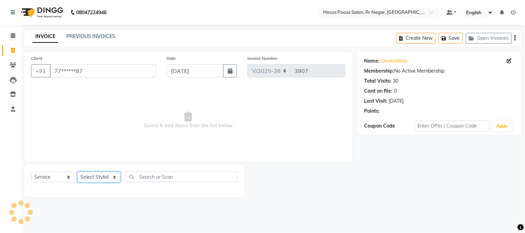
click at [93, 175] on select "Select Stylist [PERSON_NAME] hocus pocus Kushi Maya Neha [PERSON_NAME] [PERSON_…" at bounding box center [98, 177] width 43 height 11
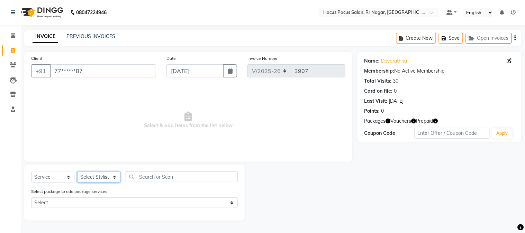
select select "31834"
click at [77, 172] on select "Select Stylist [PERSON_NAME] hocus pocus Kushi Maya Neha [PERSON_NAME] [PERSON_…" at bounding box center [98, 177] width 43 height 11
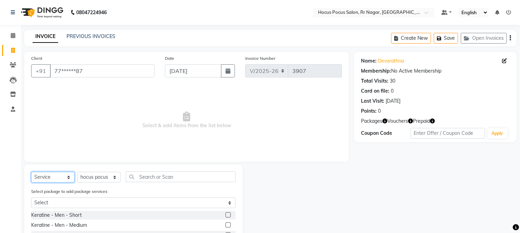
click at [63, 179] on select "Select Service Product Membership Package Voucher Prepaid Gift Card" at bounding box center [52, 177] width 43 height 11
select select "P"
click at [31, 172] on select "Select Service Product Membership Package Voucher Prepaid Gift Card" at bounding box center [52, 177] width 43 height 11
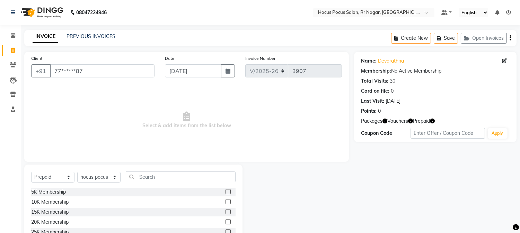
click at [225, 194] on label at bounding box center [227, 191] width 5 height 5
click at [225, 194] on input "checkbox" at bounding box center [227, 192] width 4 height 4
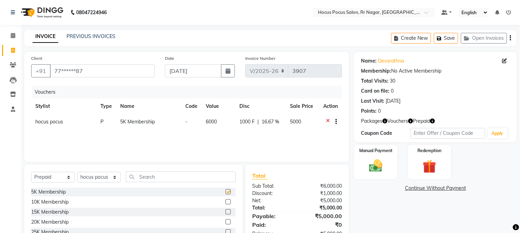
checkbox input "false"
click at [88, 179] on select "Select Stylist [PERSON_NAME] hocus pocus Kushi Maya Neha [PERSON_NAME] [PERSON_…" at bounding box center [98, 177] width 43 height 11
click at [169, 177] on input "text" at bounding box center [181, 177] width 110 height 11
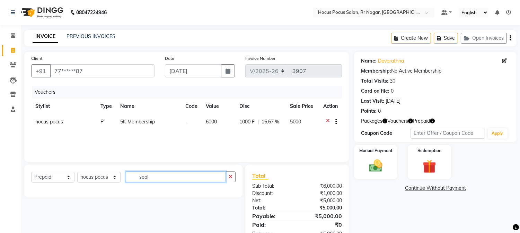
type input "seal"
select select "product"
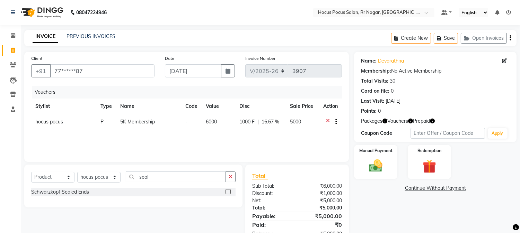
click at [227, 190] on label at bounding box center [227, 191] width 5 height 5
click at [227, 190] on input "checkbox" at bounding box center [227, 192] width 4 height 4
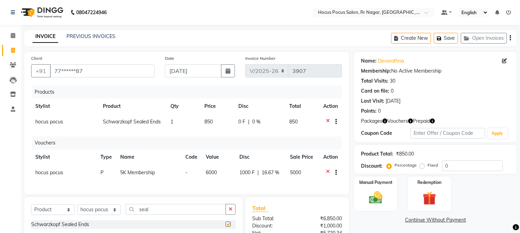
checkbox input "false"
click at [419, 195] on img at bounding box center [428, 198] width 23 height 17
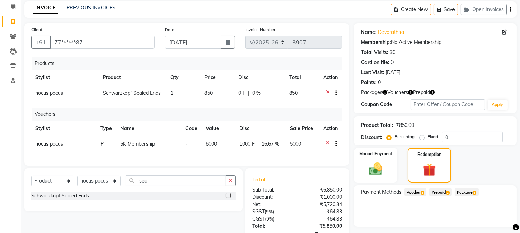
scroll to position [30, 0]
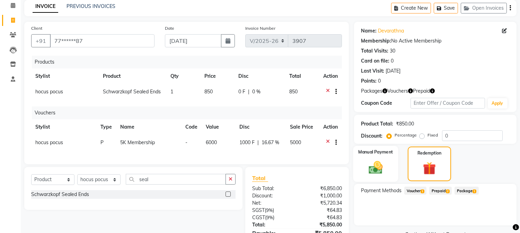
click at [378, 167] on img at bounding box center [375, 168] width 23 height 16
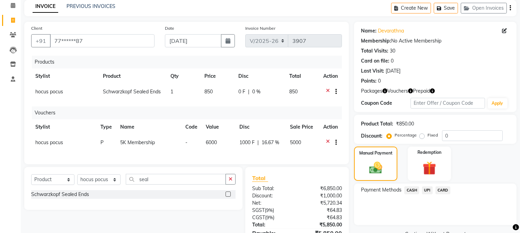
click at [428, 191] on span "UPI" at bounding box center [427, 191] width 11 height 8
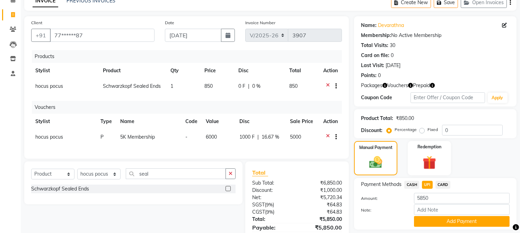
scroll to position [44, 0]
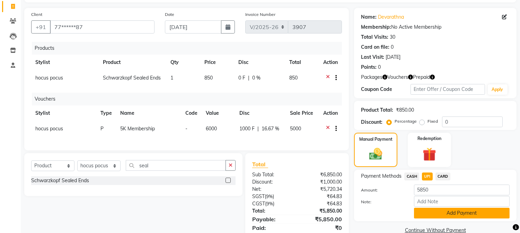
click at [454, 214] on button "Add Payment" at bounding box center [462, 213] width 96 height 11
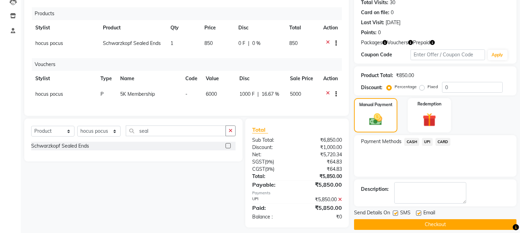
scroll to position [80, 0]
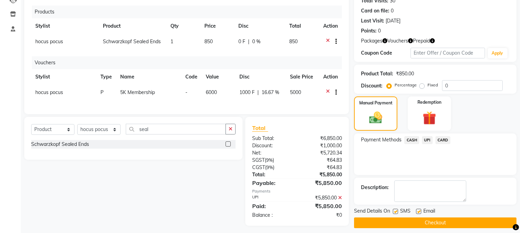
click at [396, 213] on label at bounding box center [394, 211] width 5 height 5
click at [396, 213] on input "checkbox" at bounding box center [394, 212] width 4 height 4
checkbox input "false"
click at [391, 223] on button "Checkout" at bounding box center [435, 223] width 162 height 11
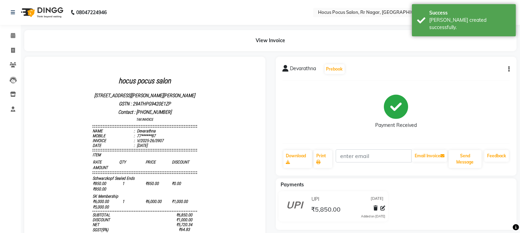
click at [307, 130] on div "Payment Received" at bounding box center [395, 112] width 227 height 52
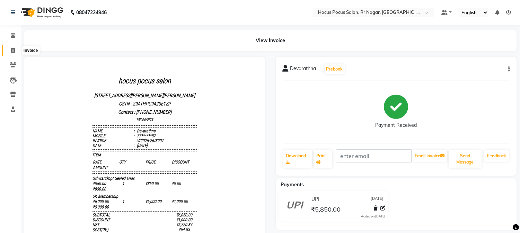
click at [9, 53] on span at bounding box center [13, 51] width 12 height 8
select select "5019"
select select "service"
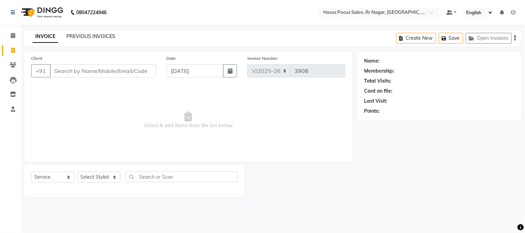
click at [102, 37] on link "PREVIOUS INVOICES" at bounding box center [90, 36] width 49 height 6
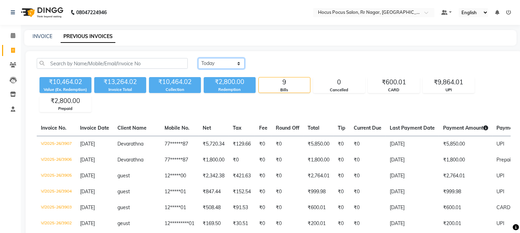
click at [231, 63] on select "[DATE] [DATE] Custom Range" at bounding box center [221, 63] width 46 height 11
click at [198, 58] on select "[DATE] [DATE] Custom Range" at bounding box center [221, 63] width 46 height 11
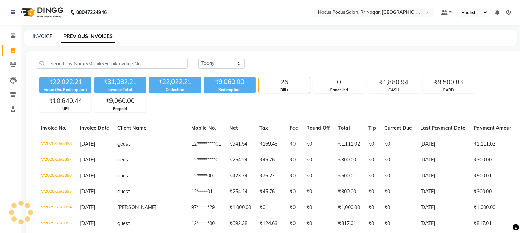
click at [292, 61] on div "[DATE] [DATE] Custom Range" at bounding box center [354, 63] width 312 height 11
drag, startPoint x: 220, startPoint y: 62, endPoint x: 223, endPoint y: 66, distance: 5.4
click at [220, 62] on select "[DATE] [DATE] Custom Range" at bounding box center [221, 63] width 46 height 11
select select "[DATE]"
click at [198, 58] on select "[DATE] [DATE] Custom Range" at bounding box center [221, 63] width 46 height 11
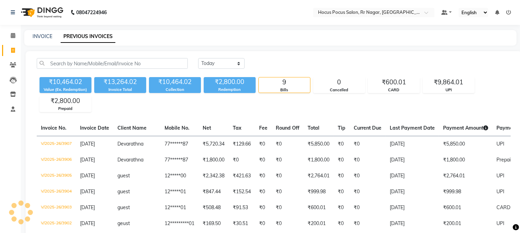
click at [289, 60] on div "[DATE] [DATE] Custom Range" at bounding box center [354, 63] width 312 height 11
click at [44, 37] on link "INVOICE" at bounding box center [43, 36] width 20 height 6
select select "service"
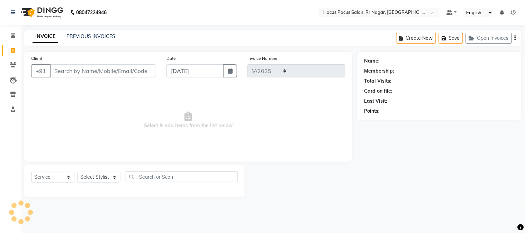
select select "5019"
type input "3908"
click at [505, 39] on button "Open Invoices" at bounding box center [489, 38] width 46 height 11
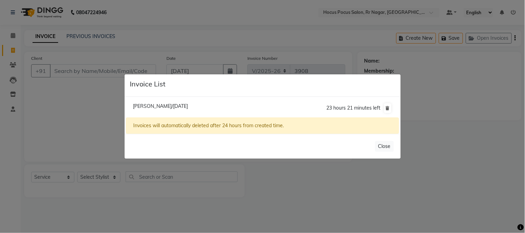
click at [185, 106] on span "[PERSON_NAME]/[DATE]" at bounding box center [160, 106] width 55 height 6
type input "99******88"
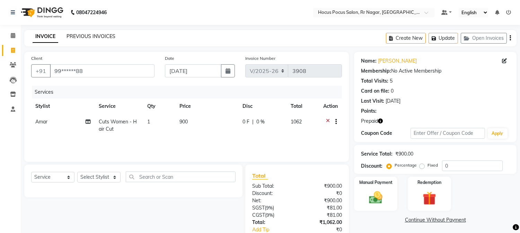
click at [99, 35] on link "PREVIOUS INVOICES" at bounding box center [90, 36] width 49 height 6
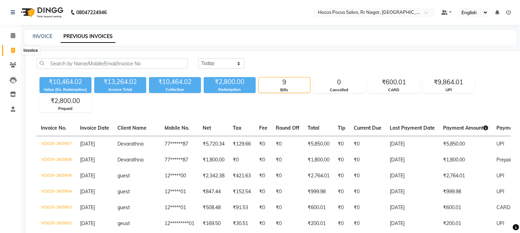
click at [12, 51] on icon at bounding box center [13, 50] width 4 height 5
select select "5019"
select select "service"
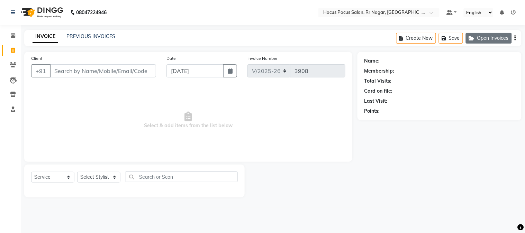
click at [492, 36] on button "Open Invoices" at bounding box center [489, 38] width 46 height 11
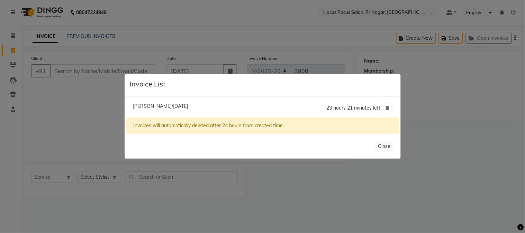
click at [165, 106] on span "[PERSON_NAME]/[DATE]" at bounding box center [160, 106] width 55 height 6
type input "99******88"
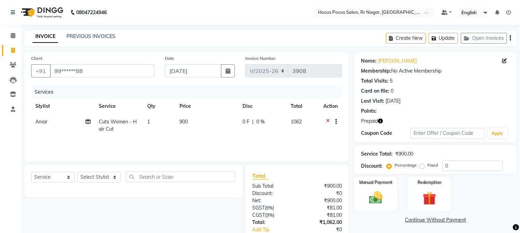
click at [381, 122] on icon "button" at bounding box center [380, 121] width 5 height 5
click at [395, 115] on div "Name: [PERSON_NAME] Membership: No Active Membership Total Visits: 5 Card on fi…" at bounding box center [435, 97] width 162 height 90
click at [428, 201] on img at bounding box center [428, 198] width 23 height 17
click at [433, 220] on span "Prepaid 1" at bounding box center [436, 221] width 22 height 8
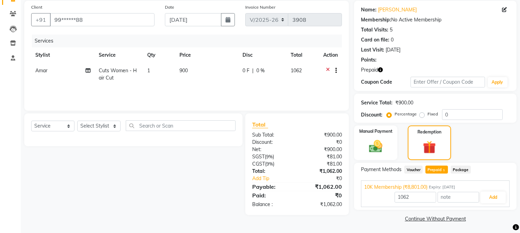
scroll to position [52, 0]
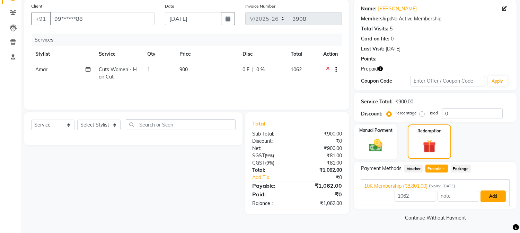
click at [500, 193] on button "Add" at bounding box center [492, 197] width 25 height 12
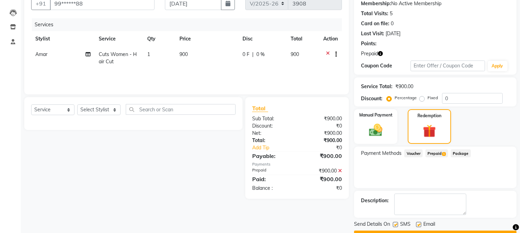
scroll to position [85, 0]
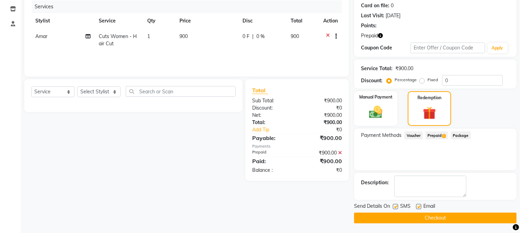
click at [396, 206] on label at bounding box center [394, 206] width 5 height 5
click at [396, 206] on input "checkbox" at bounding box center [394, 207] width 4 height 4
checkbox input "false"
click at [398, 216] on button "Checkout" at bounding box center [435, 218] width 162 height 11
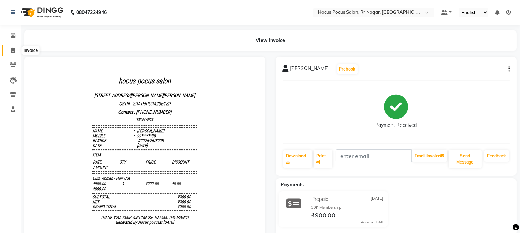
click at [10, 47] on span at bounding box center [13, 51] width 12 height 8
select select "5019"
select select "service"
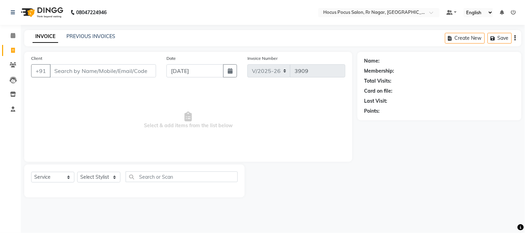
click at [64, 70] on input "Client" at bounding box center [103, 70] width 106 height 13
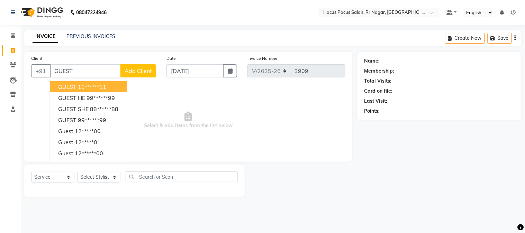
click at [78, 85] on ngb-highlight "11******11" at bounding box center [92, 86] width 28 height 7
type input "11******11"
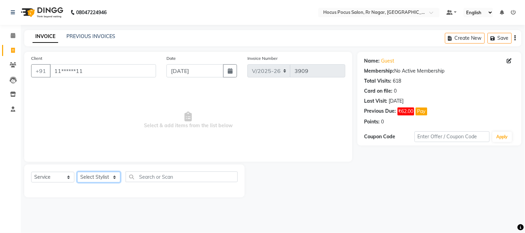
click at [100, 174] on select "Select Stylist [PERSON_NAME] hocus pocus Kushi Maya Neha [PERSON_NAME] [PERSON_…" at bounding box center [98, 177] width 43 height 11
select select "86623"
click at [77, 172] on select "Select Stylist [PERSON_NAME] hocus pocus Kushi Maya Neha [PERSON_NAME] [PERSON_…" at bounding box center [98, 177] width 43 height 11
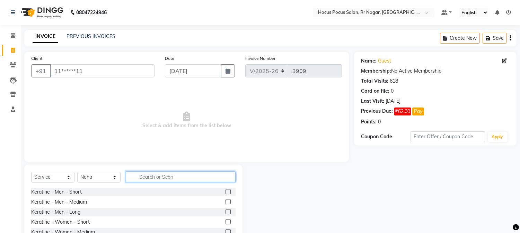
click at [139, 174] on input "text" at bounding box center [181, 177] width 110 height 11
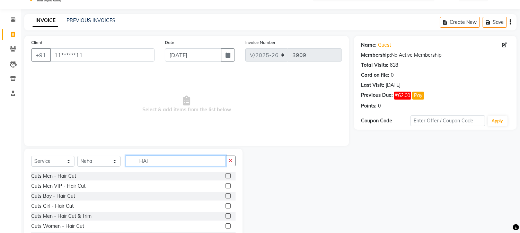
scroll to position [44, 0]
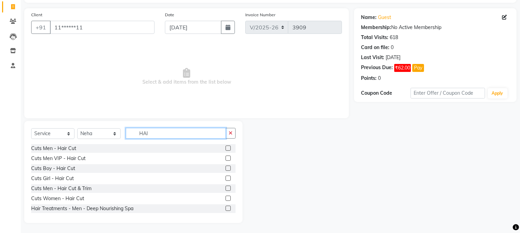
type input "HAI"
click at [225, 196] on label at bounding box center [227, 198] width 5 height 5
click at [225, 197] on input "checkbox" at bounding box center [227, 199] width 4 height 4
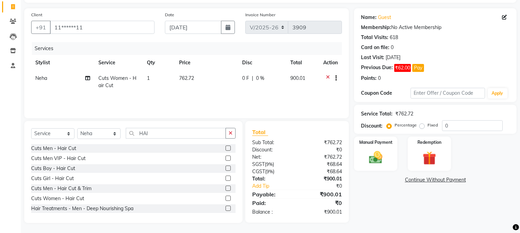
click at [225, 198] on label at bounding box center [227, 198] width 5 height 5
click at [225, 198] on input "checkbox" at bounding box center [227, 199] width 4 height 4
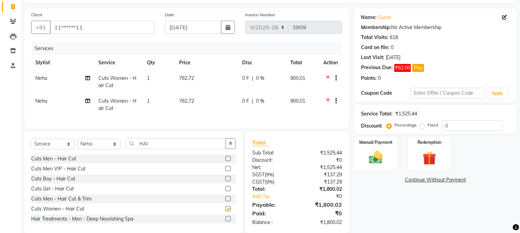
checkbox input "false"
click at [60, 102] on td "Neha" at bounding box center [62, 104] width 63 height 23
select select "86623"
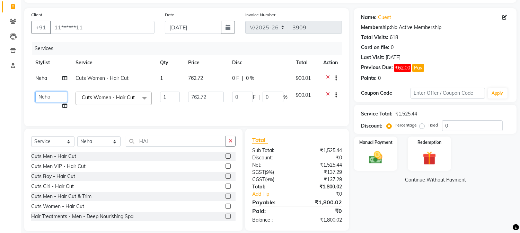
click at [52, 99] on select "[PERSON_NAME] hocus pocus Kushi Maya Neha [PERSON_NAME] [PERSON_NAME] [PERSON_N…" at bounding box center [51, 97] width 32 height 11
select select "85060"
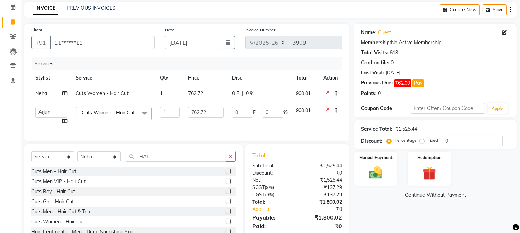
scroll to position [0, 0]
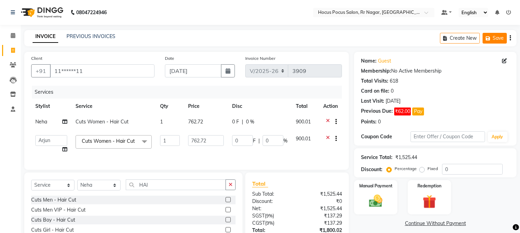
click at [496, 38] on button "Save" at bounding box center [494, 38] width 24 height 11
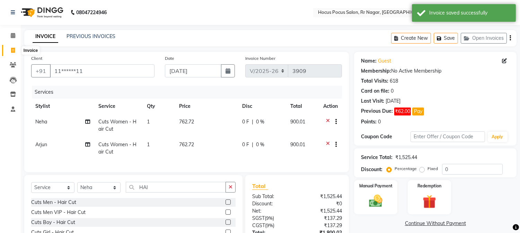
click at [15, 51] on icon at bounding box center [13, 50] width 4 height 5
select select "5019"
select select "service"
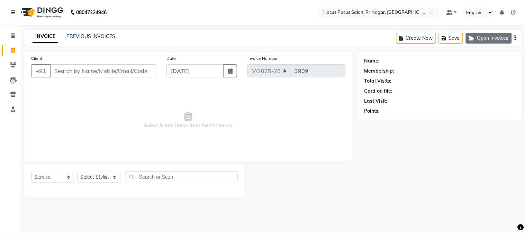
click at [498, 38] on button "Open Invoices" at bounding box center [489, 38] width 46 height 11
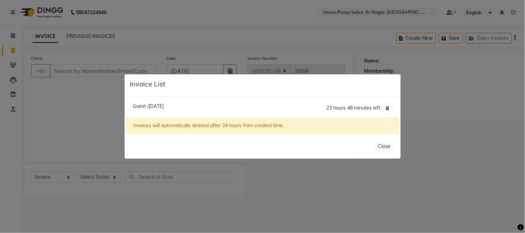
click at [164, 106] on span "Guest /[DATE]" at bounding box center [148, 106] width 31 height 6
type input "11******11"
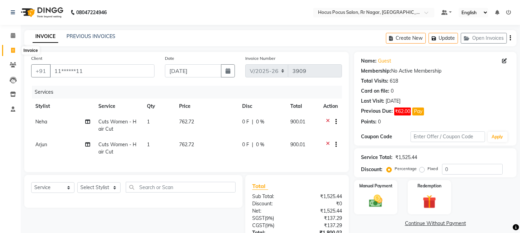
click at [13, 47] on span at bounding box center [13, 51] width 12 height 8
select select "5019"
select select "service"
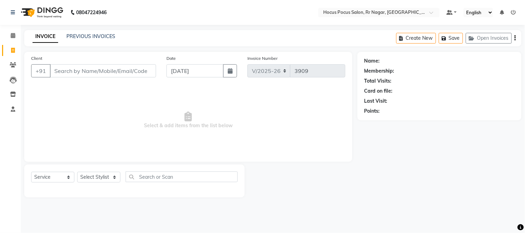
click at [478, 31] on div "Create New Save Open Invoices" at bounding box center [458, 38] width 125 height 16
click at [476, 35] on button "Open Invoices" at bounding box center [489, 38] width 46 height 11
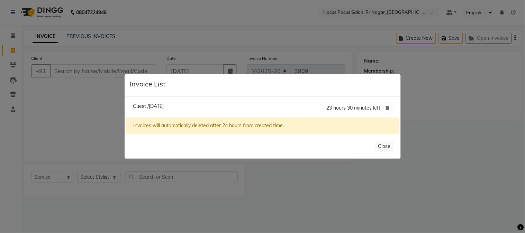
click at [154, 105] on span "Guest /[DATE]" at bounding box center [148, 106] width 31 height 6
type input "11******11"
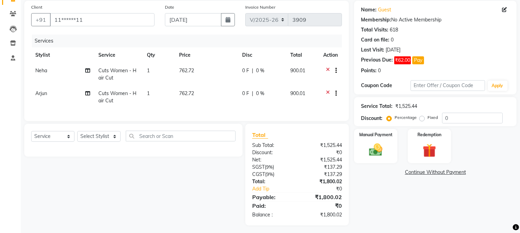
scroll to position [60, 0]
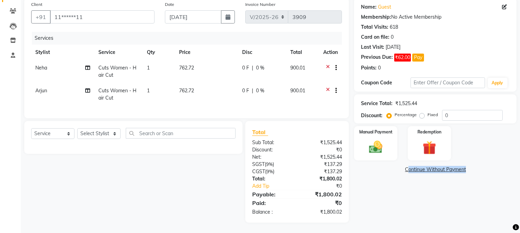
click at [519, 230] on main "INVOICE PREVIOUS INVOICES Create New Update Open Invoices Client +91 11******11…" at bounding box center [270, 104] width 499 height 257
click at [359, 137] on div "Manual Payment" at bounding box center [375, 143] width 45 height 35
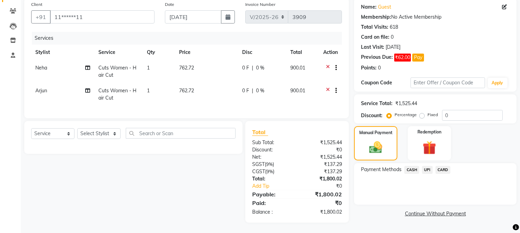
click at [426, 166] on span "UPI" at bounding box center [427, 170] width 11 height 8
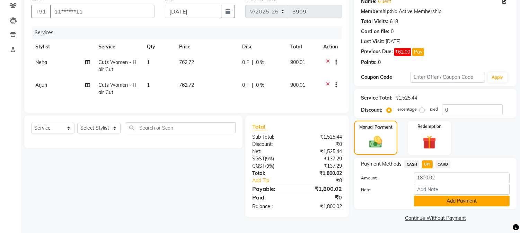
click at [435, 202] on button "Add Payment" at bounding box center [462, 201] width 96 height 11
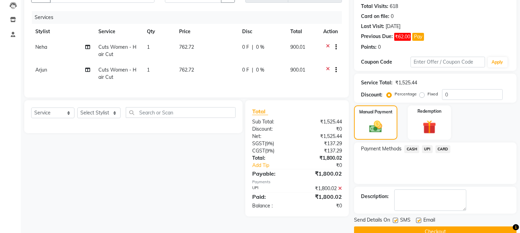
scroll to position [89, 0]
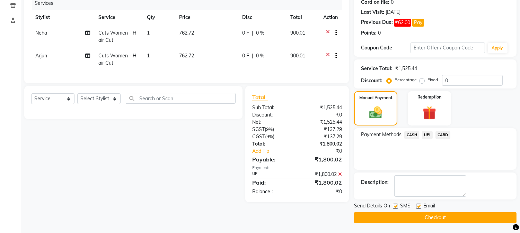
click at [395, 205] on label at bounding box center [394, 206] width 5 height 5
click at [395, 205] on input "checkbox" at bounding box center [394, 207] width 4 height 4
checkbox input "false"
click at [395, 215] on button "Checkout" at bounding box center [435, 218] width 162 height 11
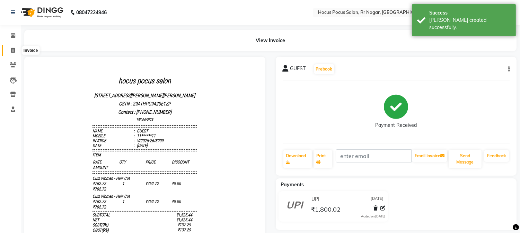
click at [11, 49] on icon at bounding box center [13, 50] width 4 height 5
select select "service"
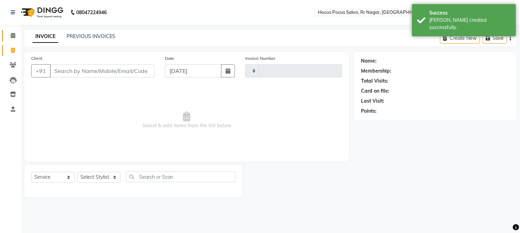
type input "3910"
select select "5019"
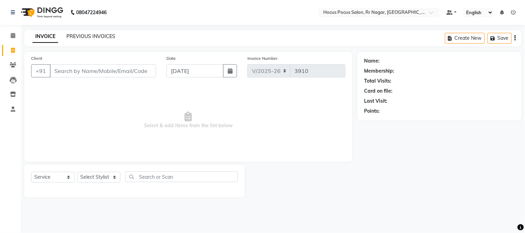
click at [99, 38] on link "PREVIOUS INVOICES" at bounding box center [90, 36] width 49 height 6
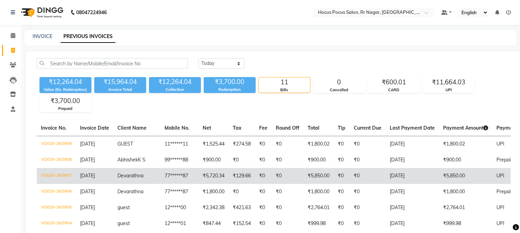
click at [258, 184] on td "₹0" at bounding box center [263, 176] width 17 height 16
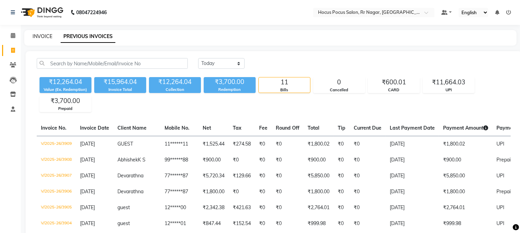
click at [48, 36] on link "INVOICE" at bounding box center [43, 36] width 20 height 6
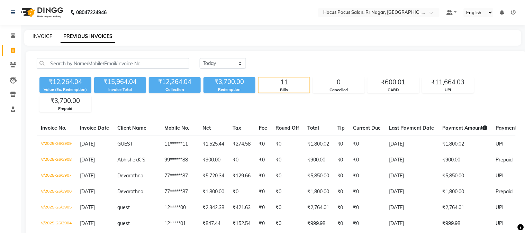
select select "5019"
select select "service"
